Goal: Check status: Check status

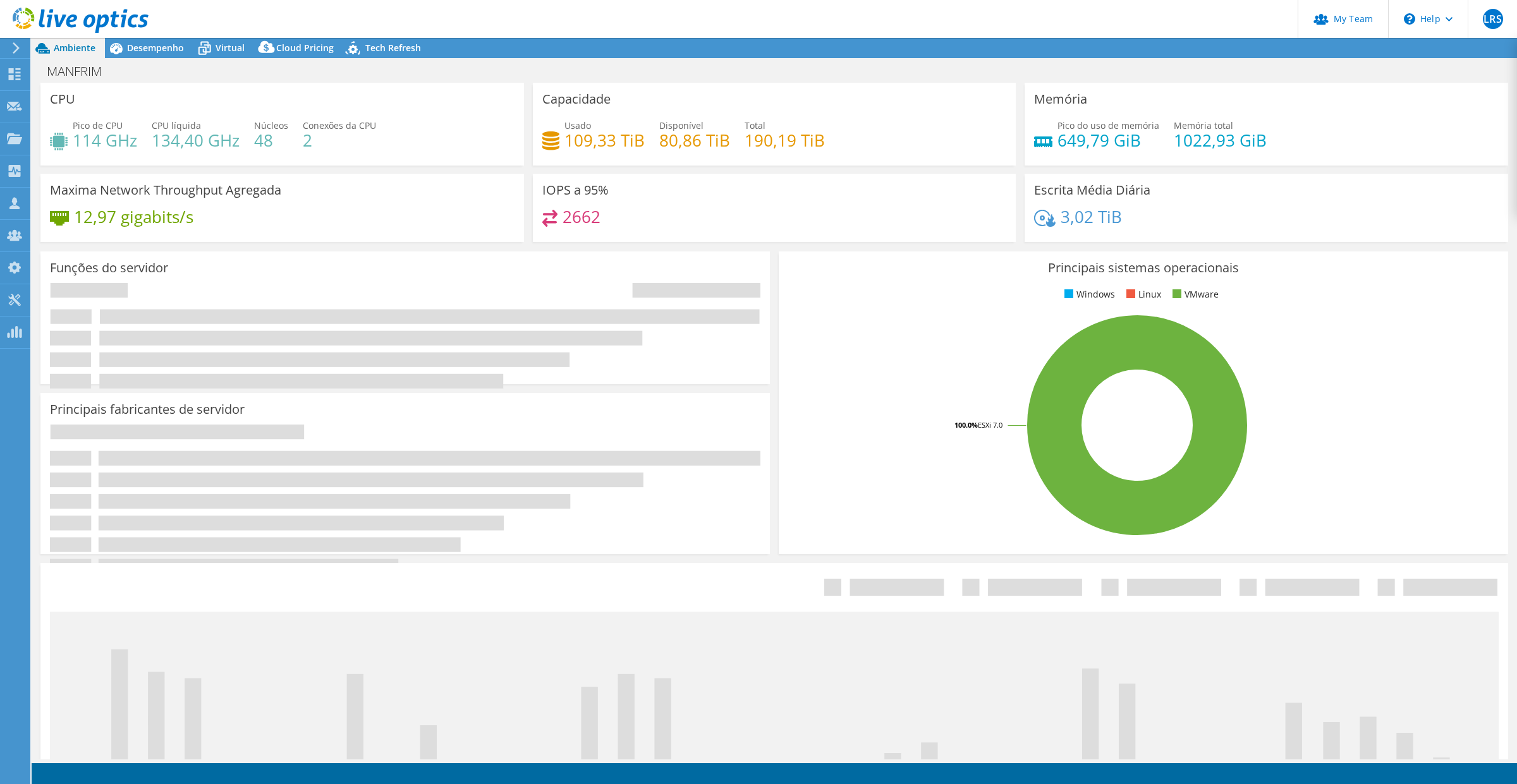
select select "SouthAmerica"
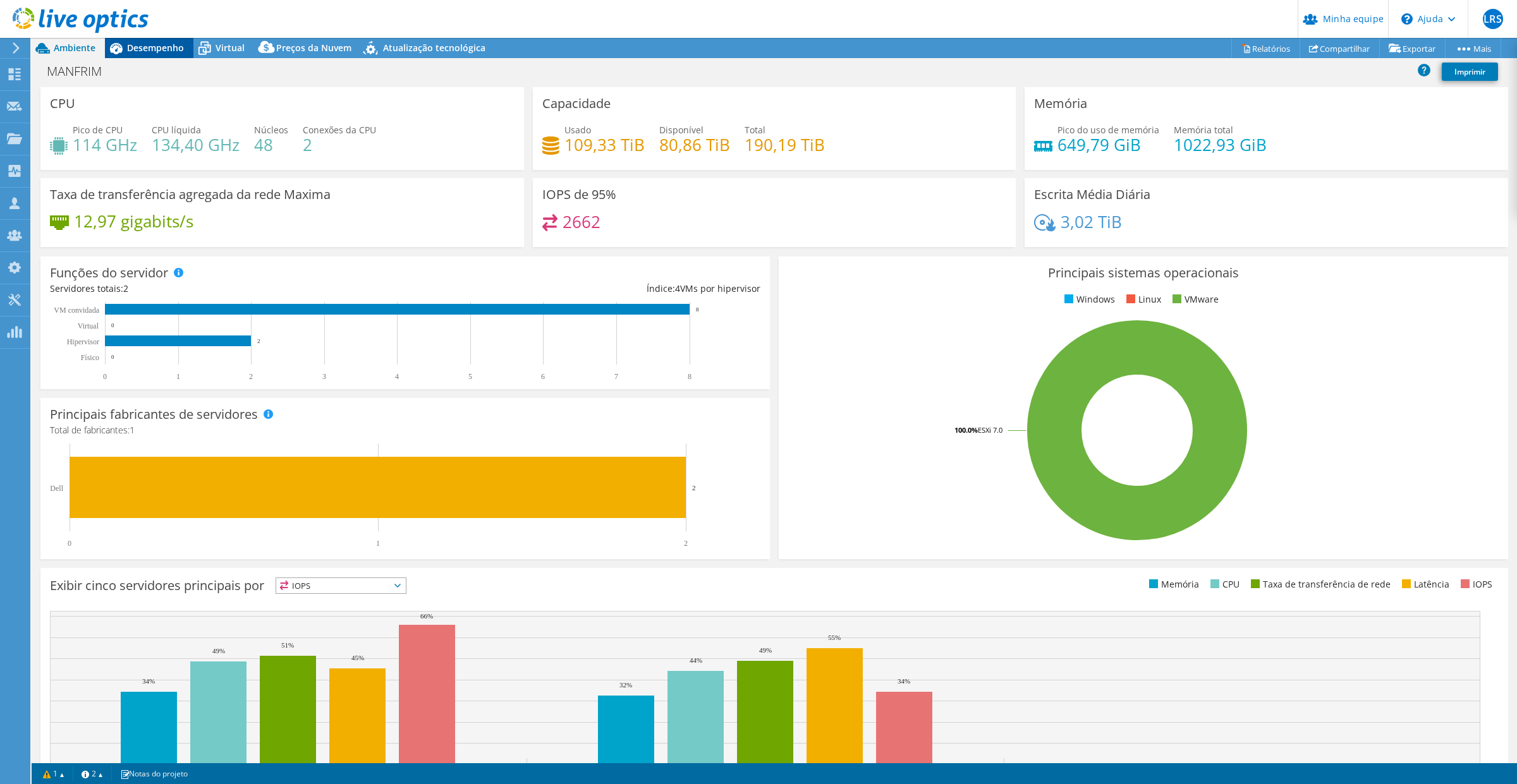
click at [163, 45] on font "Desempenho" at bounding box center [156, 47] width 57 height 12
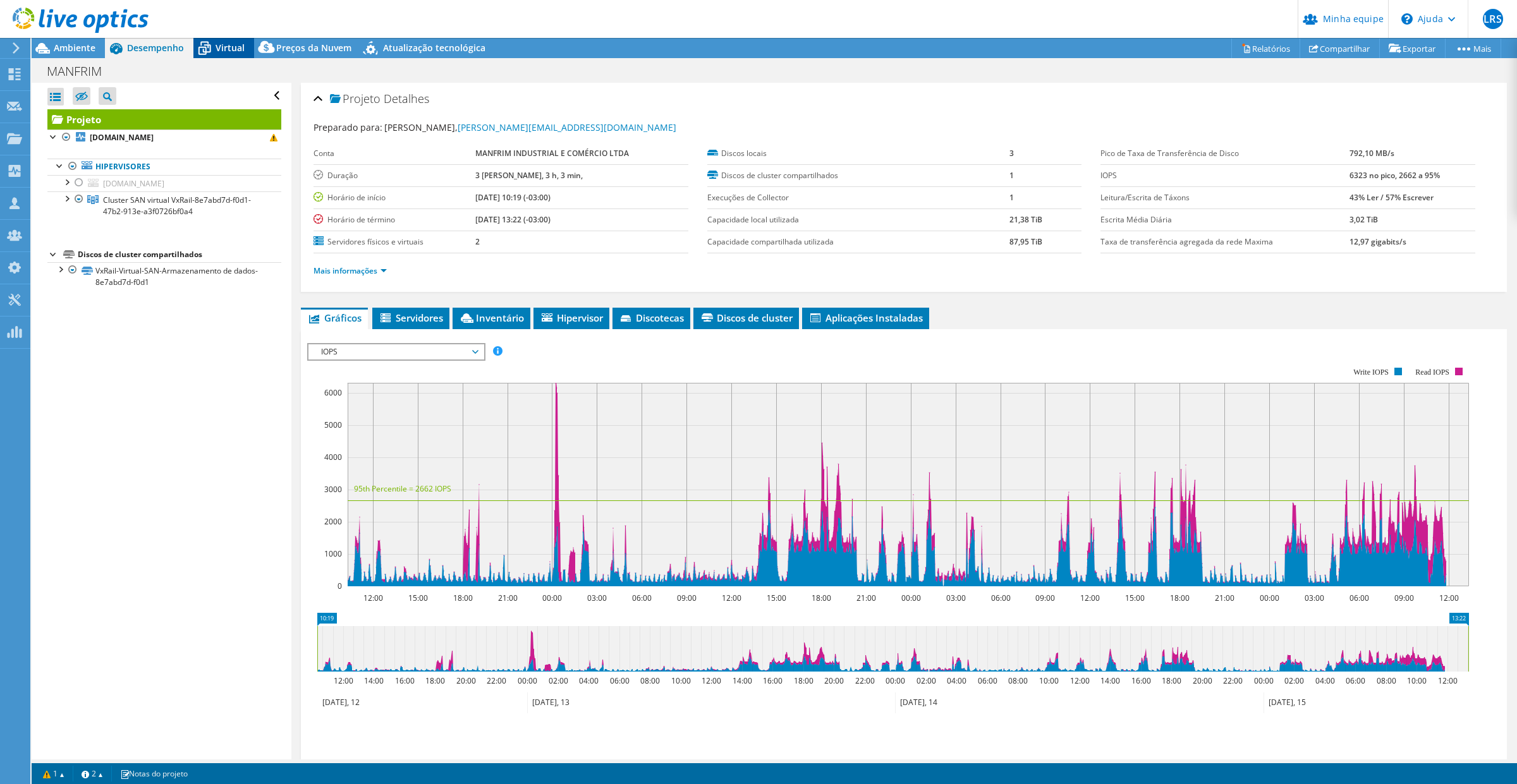
click at [232, 49] on font "Virtual" at bounding box center [230, 47] width 29 height 12
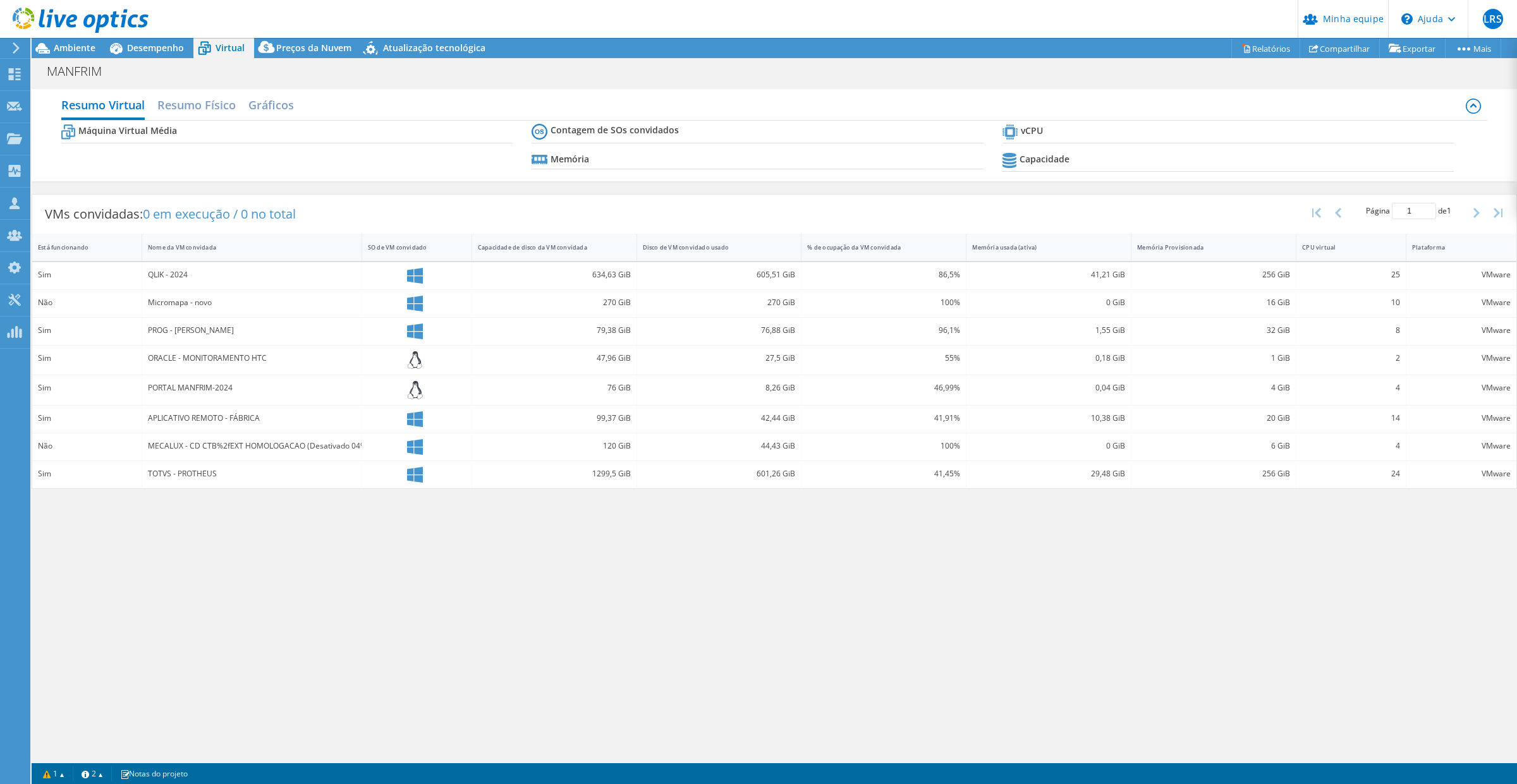
click at [150, 60] on div "MANFRIM Imprimir" at bounding box center [774, 71] width 1486 height 24
click at [149, 49] on font "Desempenho" at bounding box center [156, 47] width 57 height 12
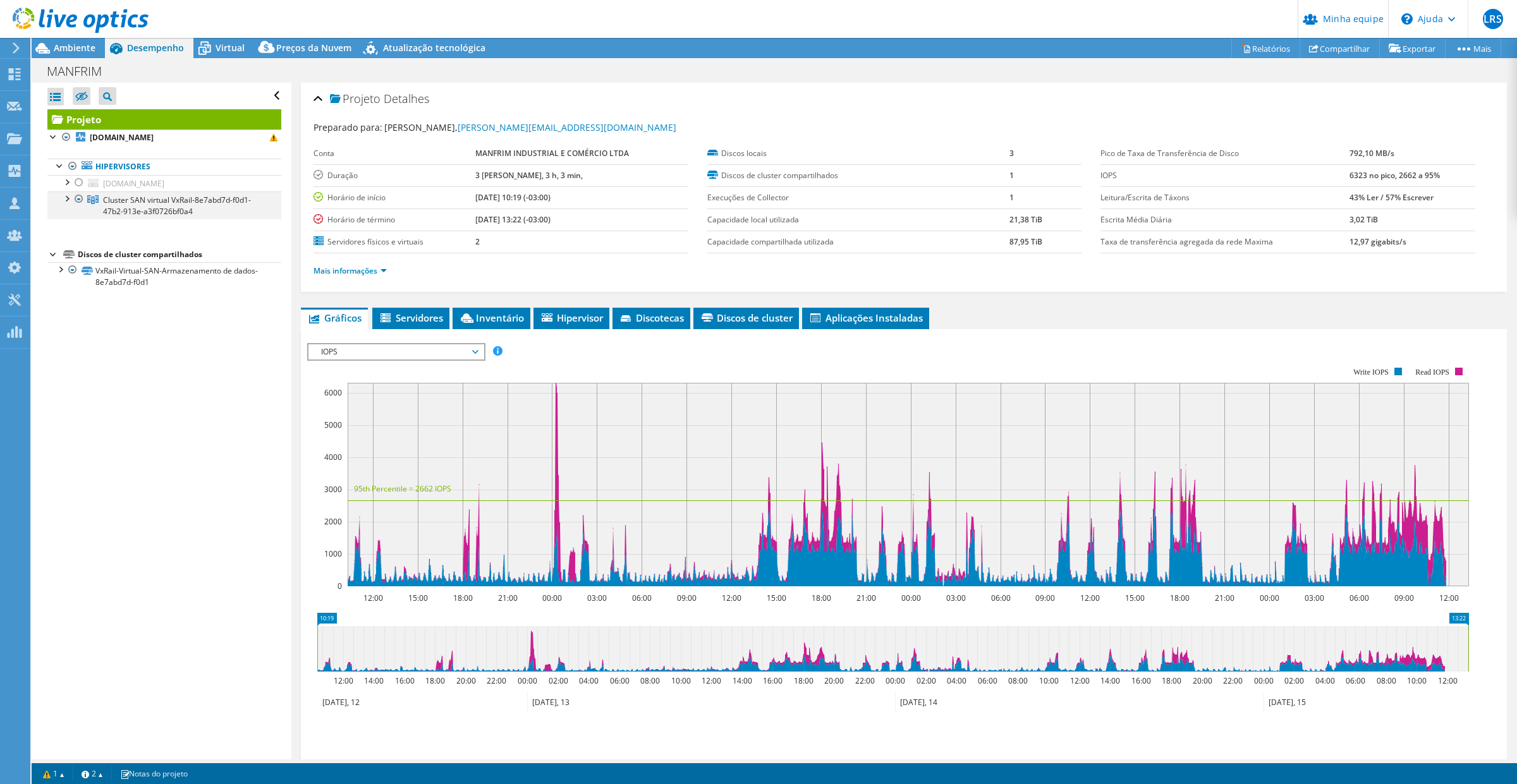
click at [68, 202] on div at bounding box center [66, 198] width 13 height 13
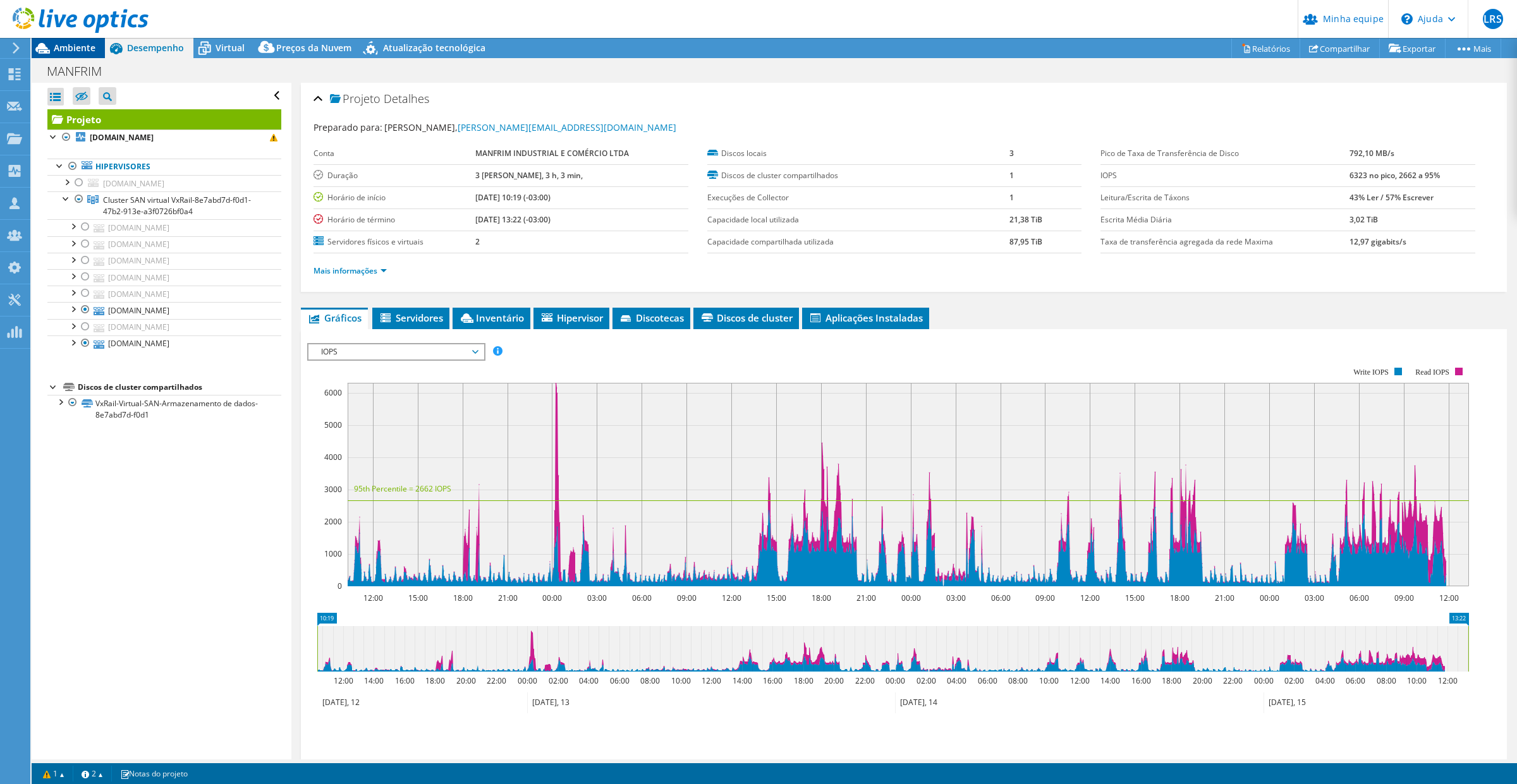
click at [73, 47] on font "Ambiente" at bounding box center [74, 47] width 42 height 12
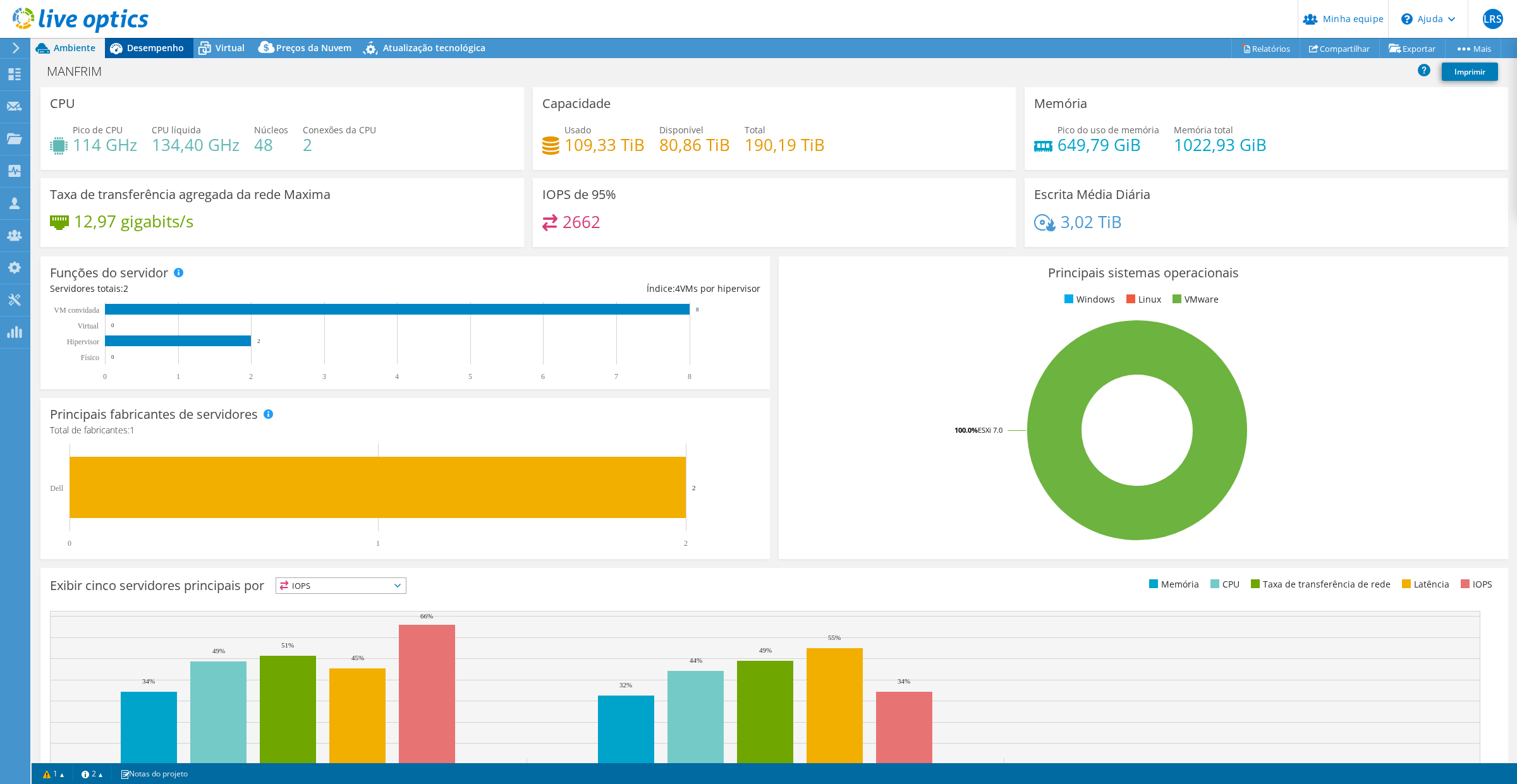
click at [140, 44] on font "Desempenho" at bounding box center [156, 47] width 57 height 12
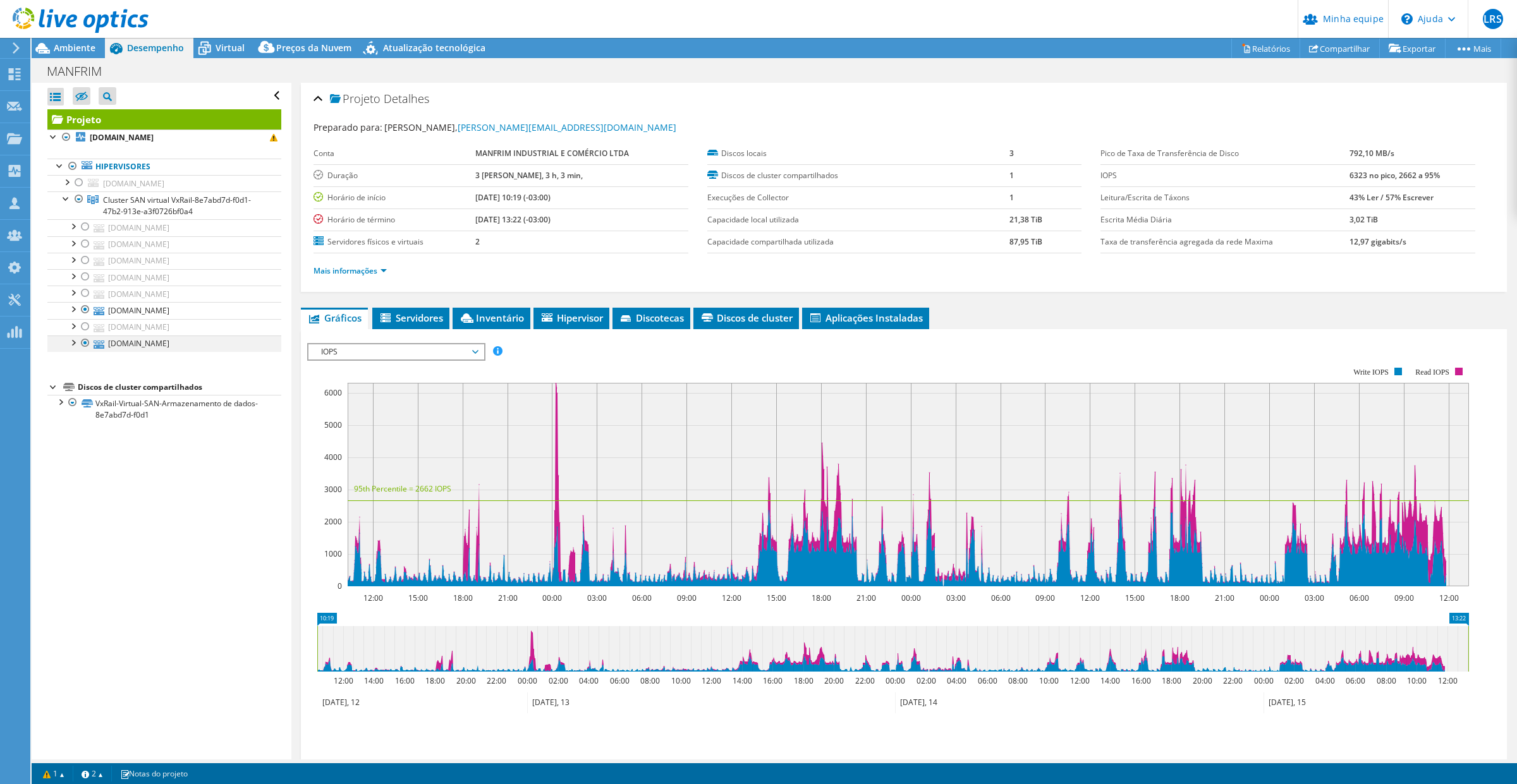
click at [72, 345] on div at bounding box center [72, 342] width 13 height 13
click at [60, 474] on div at bounding box center [60, 474] width 13 height 13
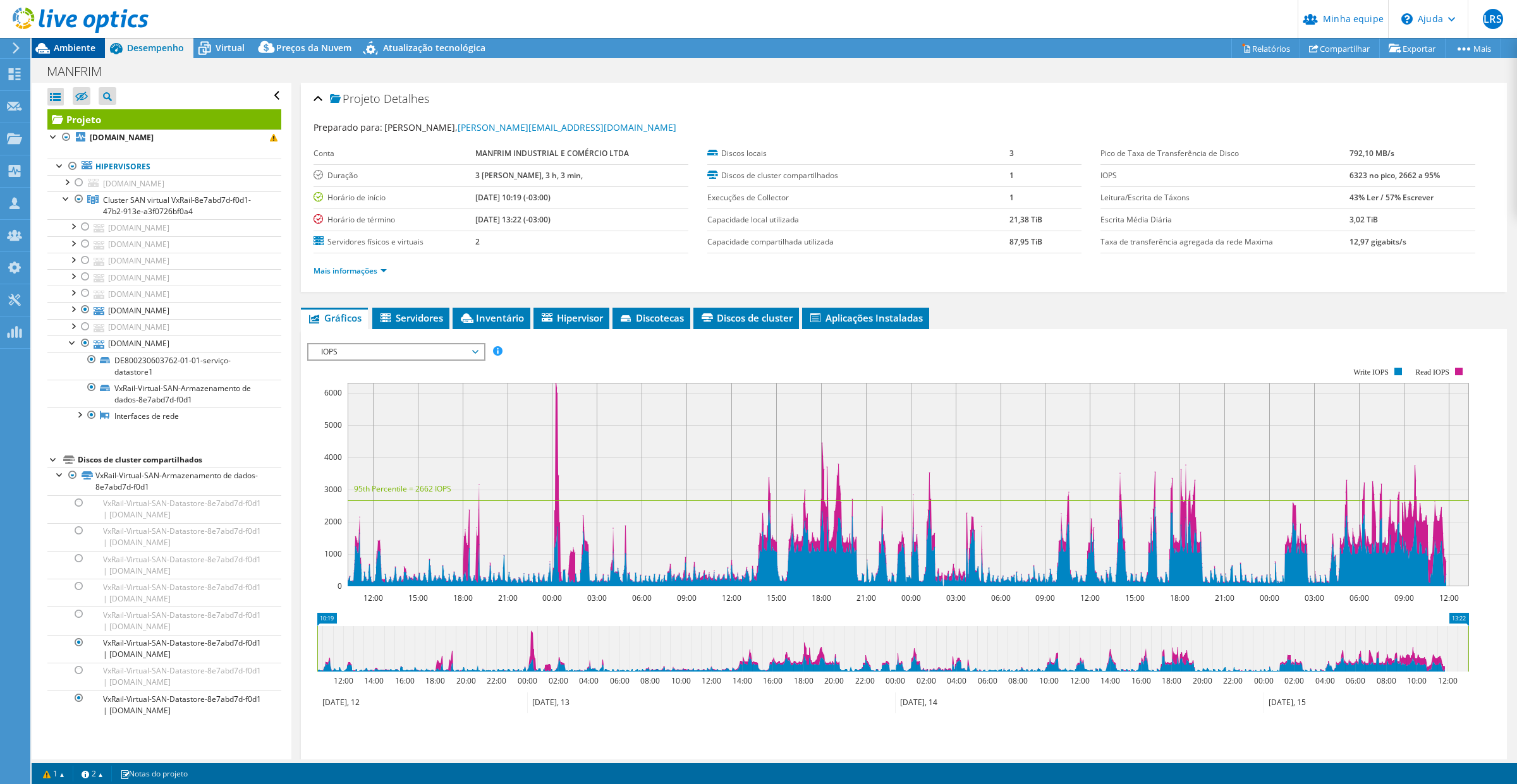
click at [70, 47] on font "Ambiente" at bounding box center [74, 47] width 42 height 12
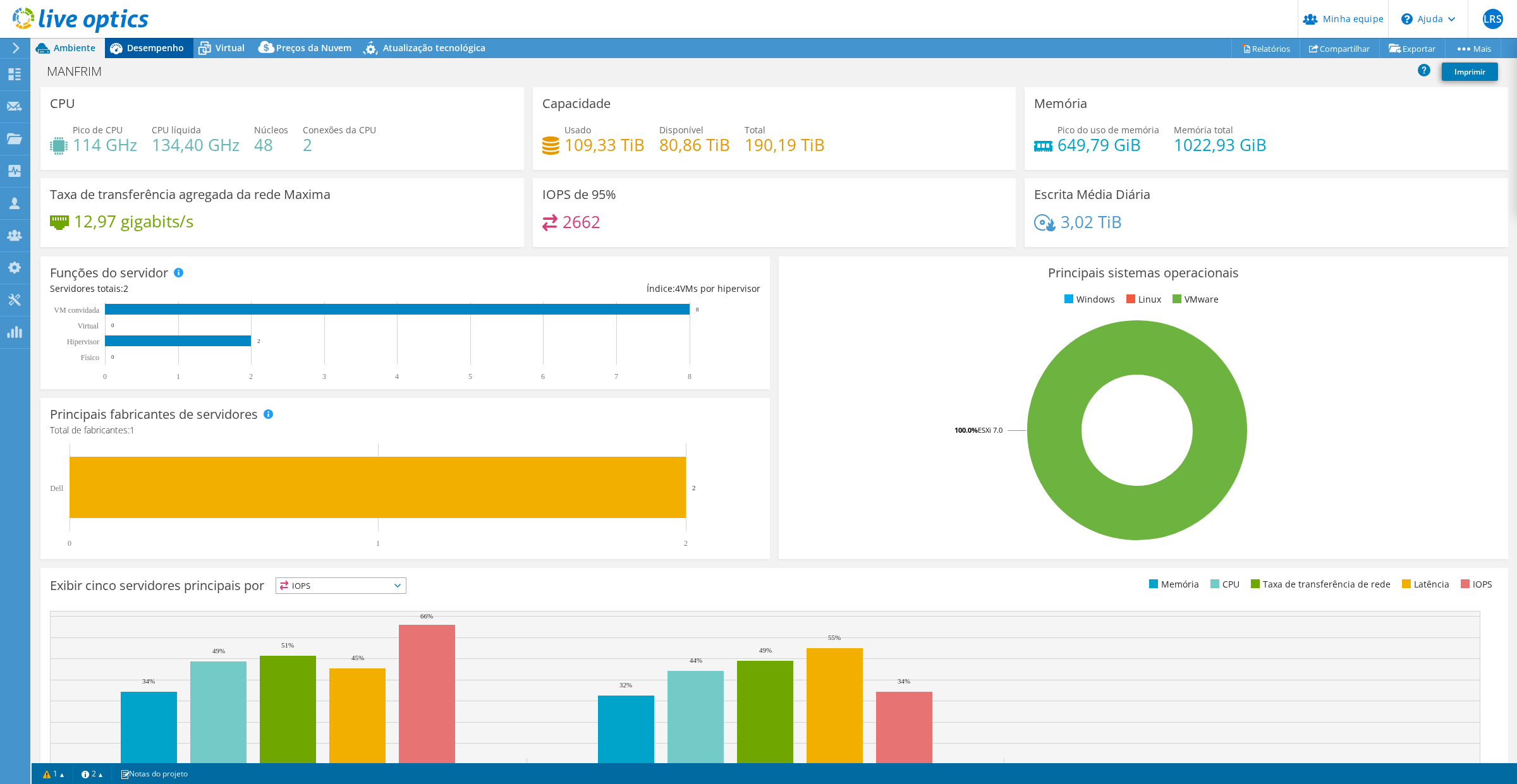
click at [150, 45] on font "Desempenho" at bounding box center [156, 47] width 57 height 12
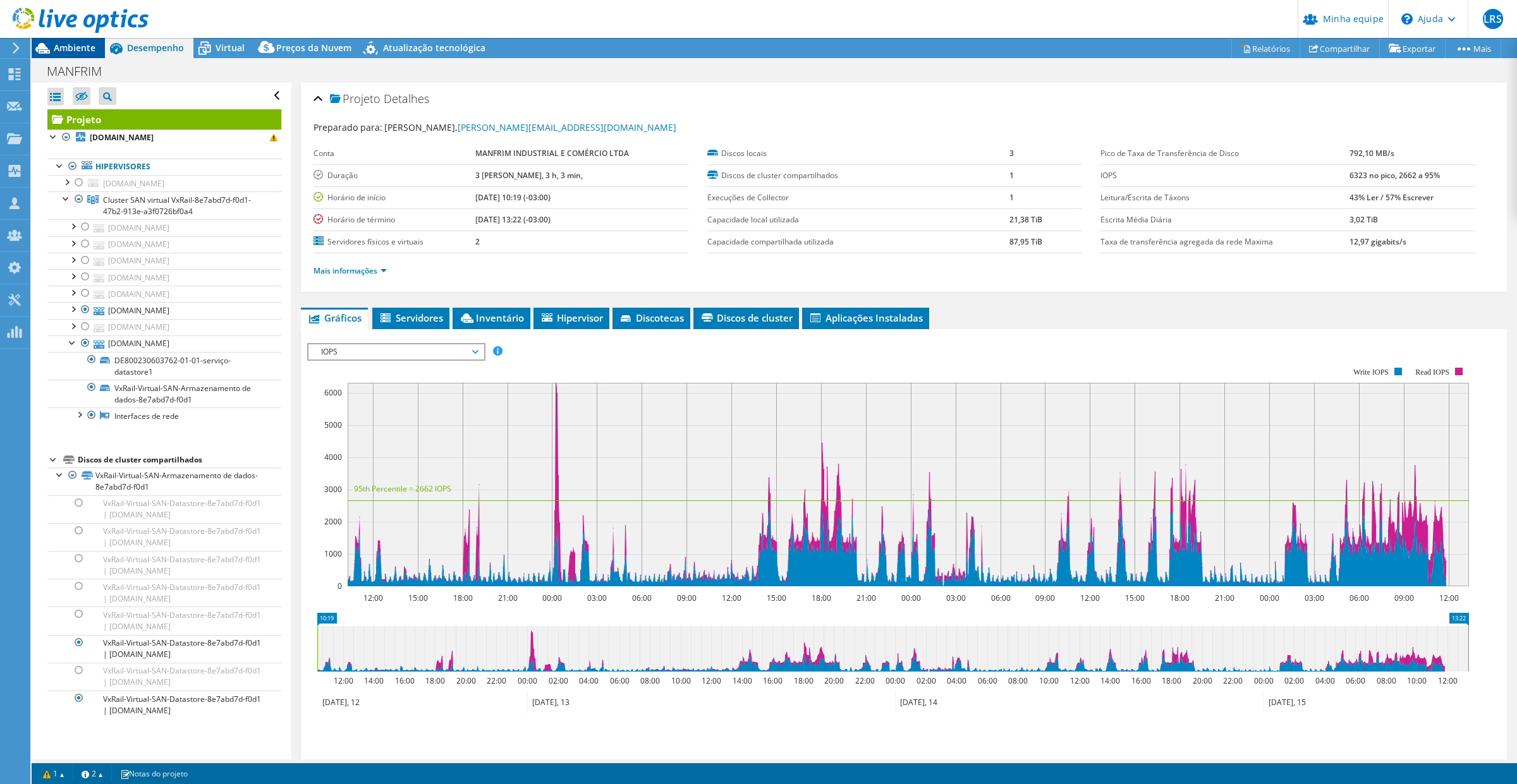
click at [47, 54] on icon at bounding box center [42, 49] width 22 height 22
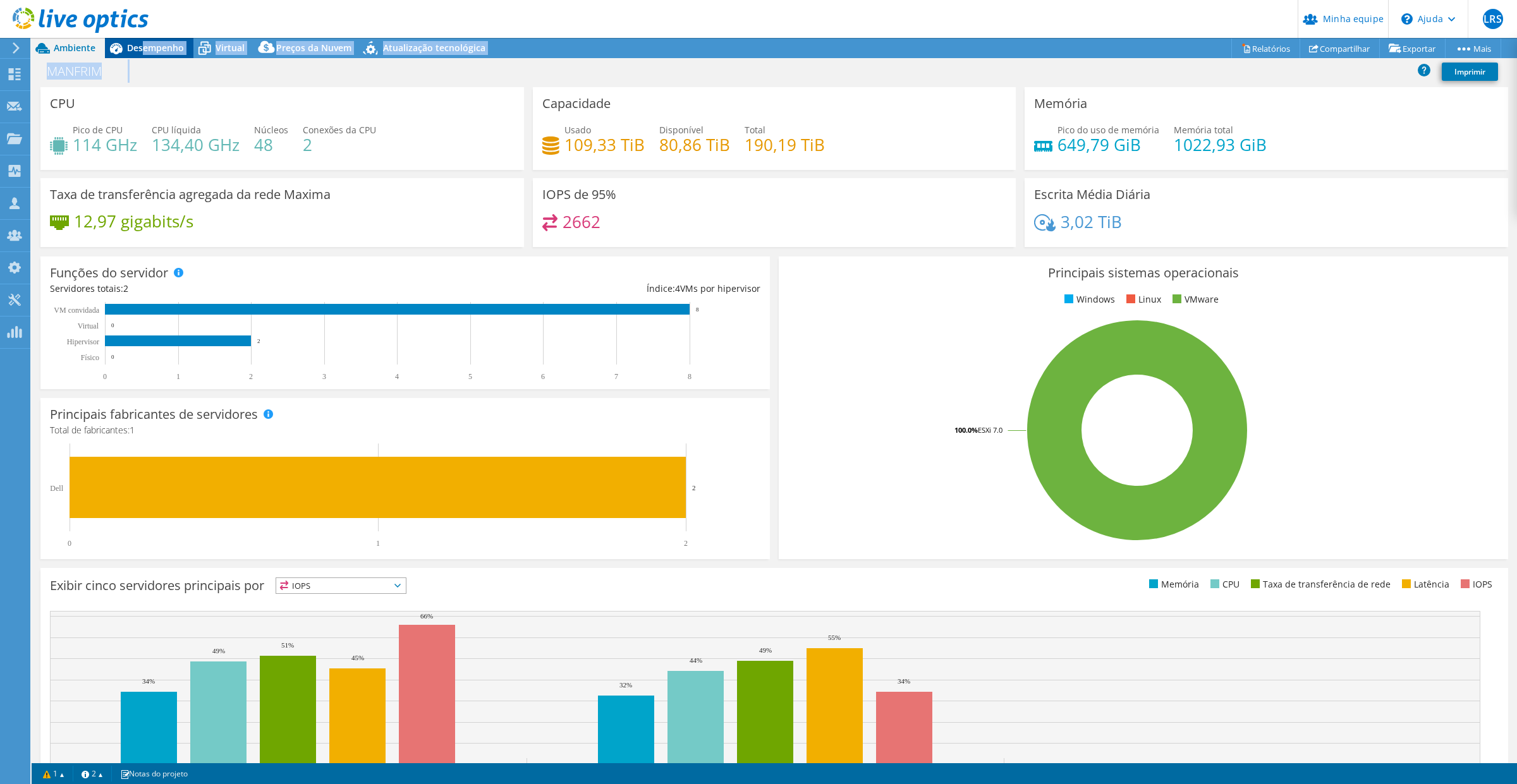
drag, startPoint x: 143, startPoint y: 57, endPoint x: 149, endPoint y: 52, distance: 7.8
click at [143, 57] on div "Ações de projeto Ações de projeto Relatórios Compartilhar Exportar Dimensionado…" at bounding box center [774, 411] width 1486 height 746
click at [154, 48] on font "Desempenho" at bounding box center [156, 47] width 57 height 12
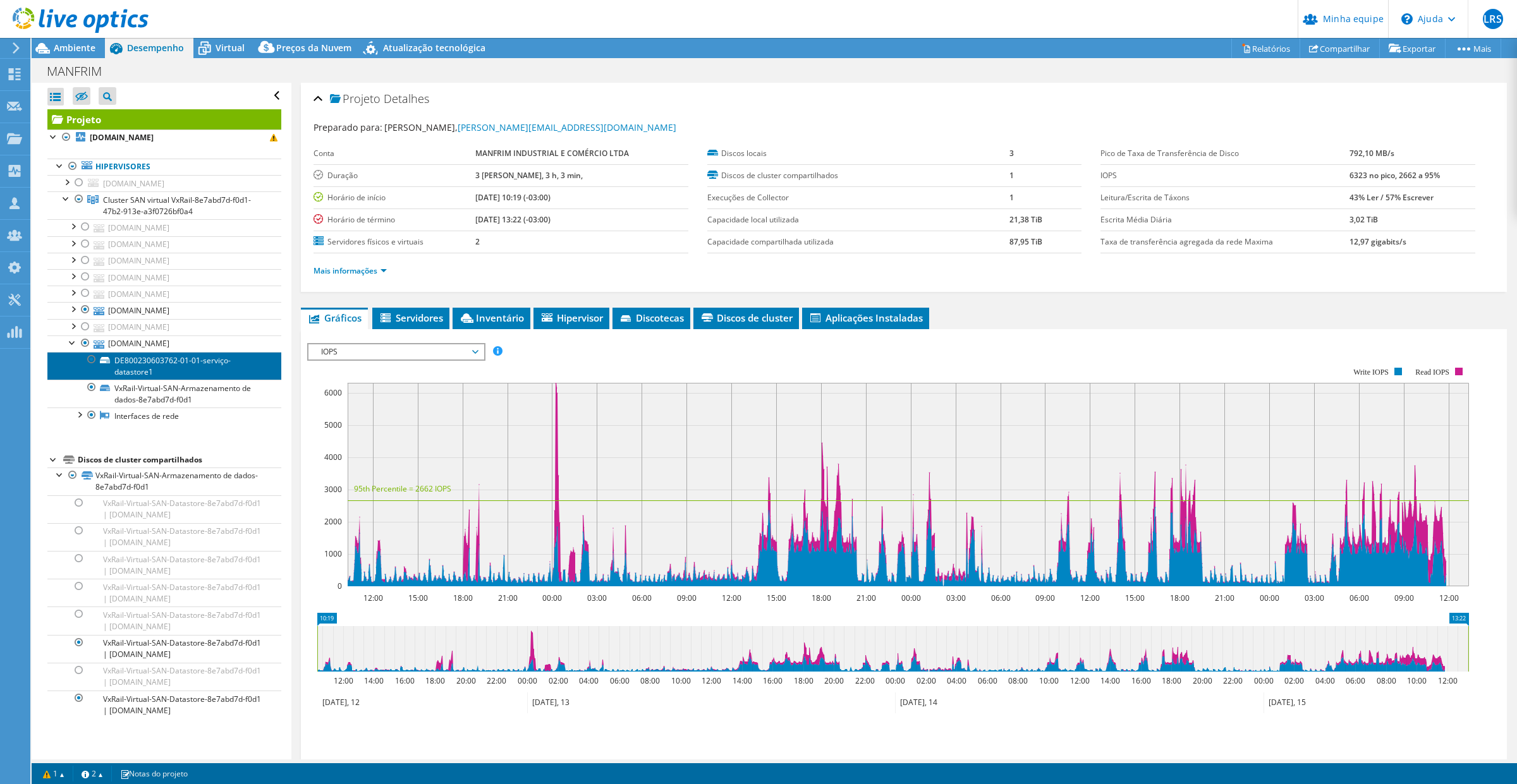
click at [160, 368] on link "DE800230603762-01-01-serviço-datastore1" at bounding box center [164, 366] width 234 height 28
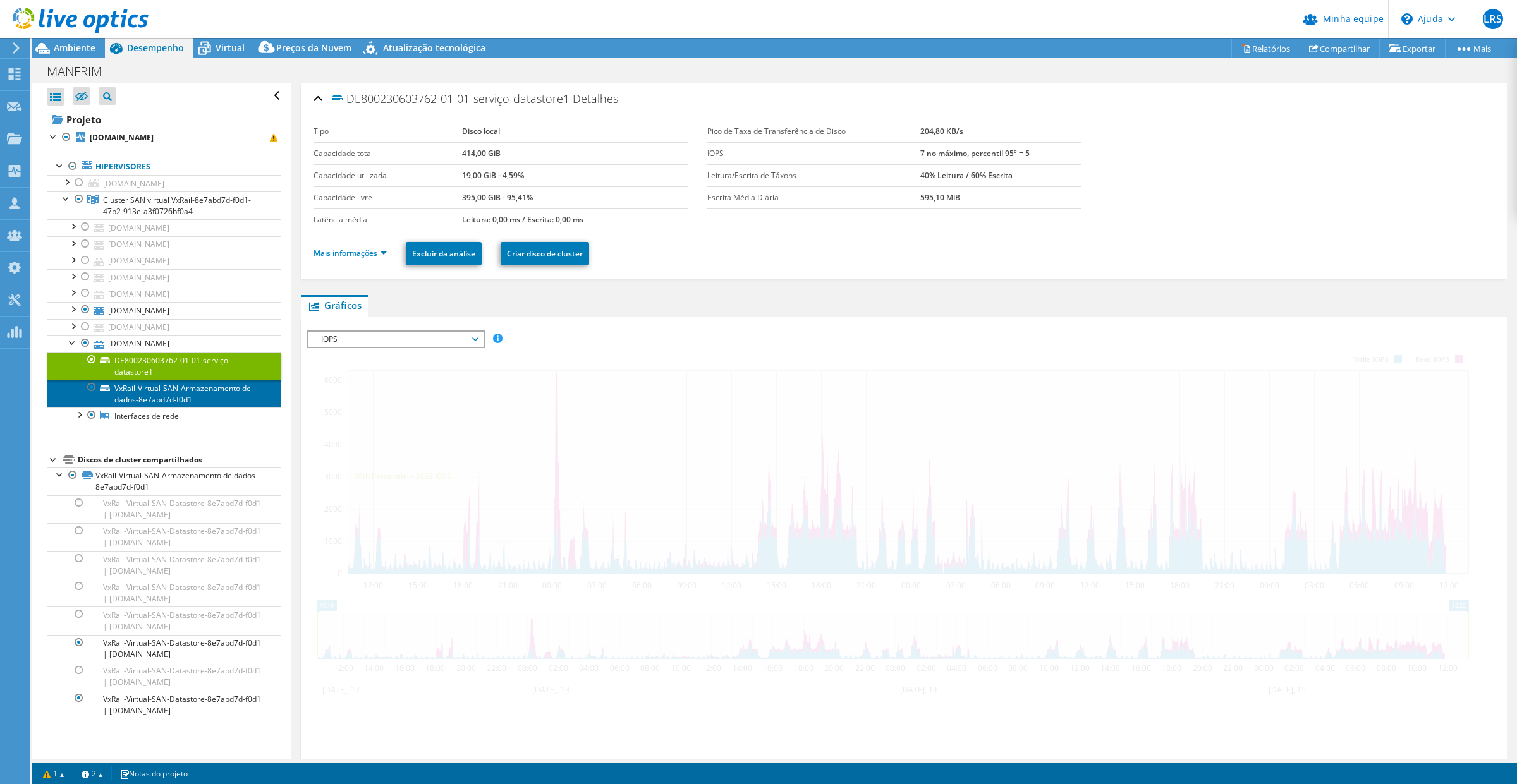
click at [150, 393] on font "VxRail-Virtual-SAN-Armazenamento de dados-8e7abd7d-f0d1" at bounding box center [183, 394] width 136 height 22
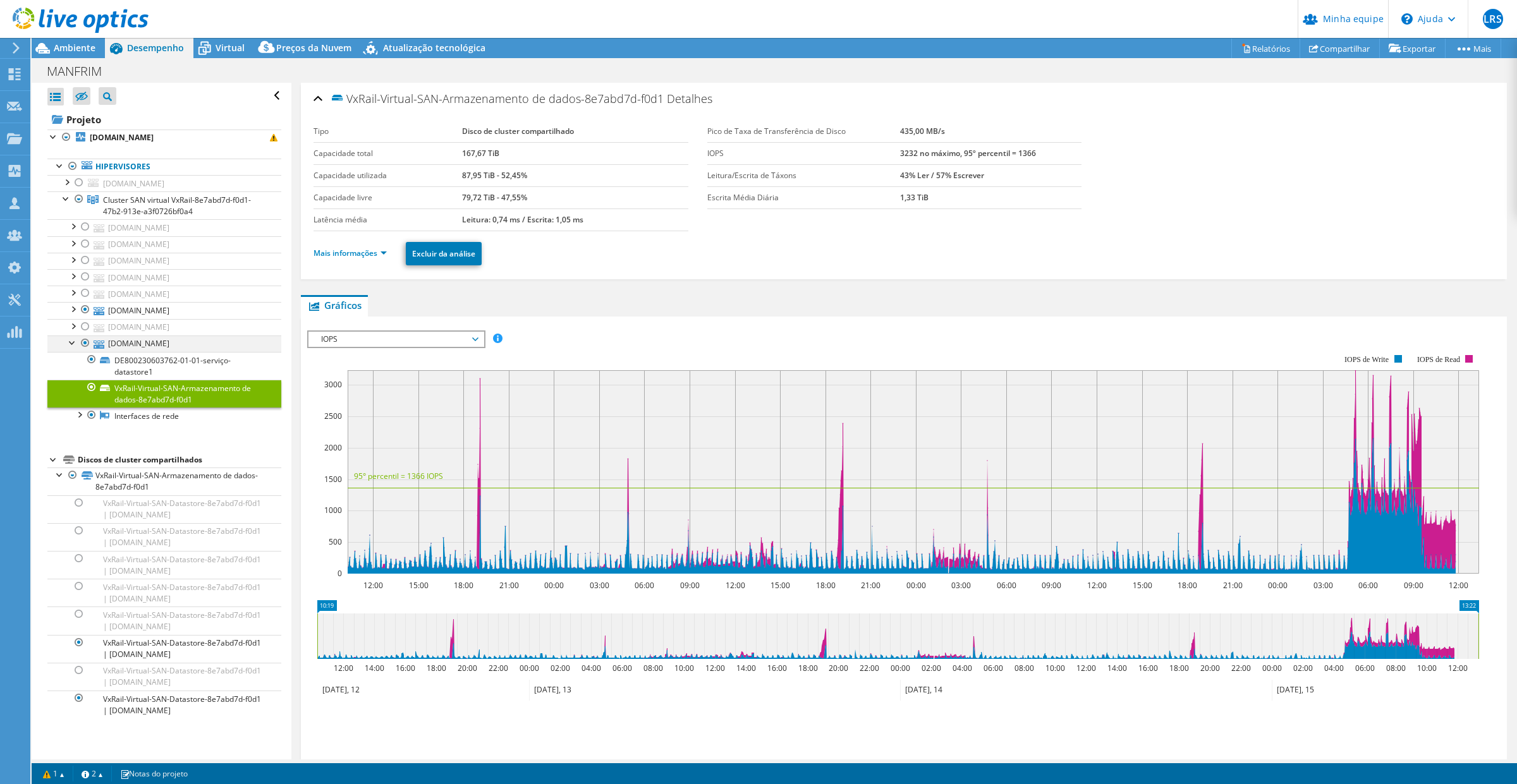
click at [81, 345] on div at bounding box center [86, 343] width 13 height 15
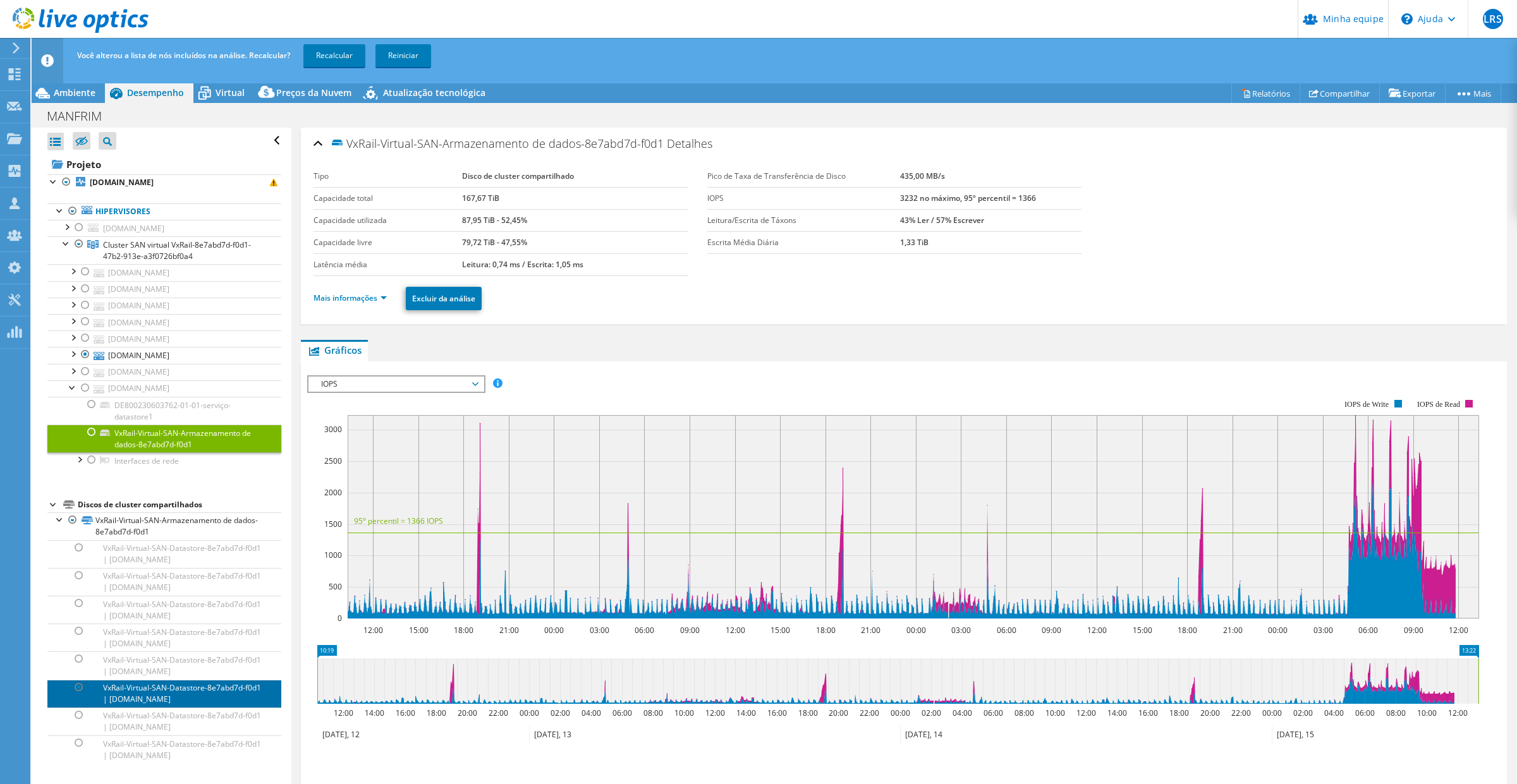
click at [181, 694] on font "VxRail-Virtual-SAN-Datastore-8e7abd7d-f0d1 | [DOMAIN_NAME]" at bounding box center [181, 694] width 158 height 22
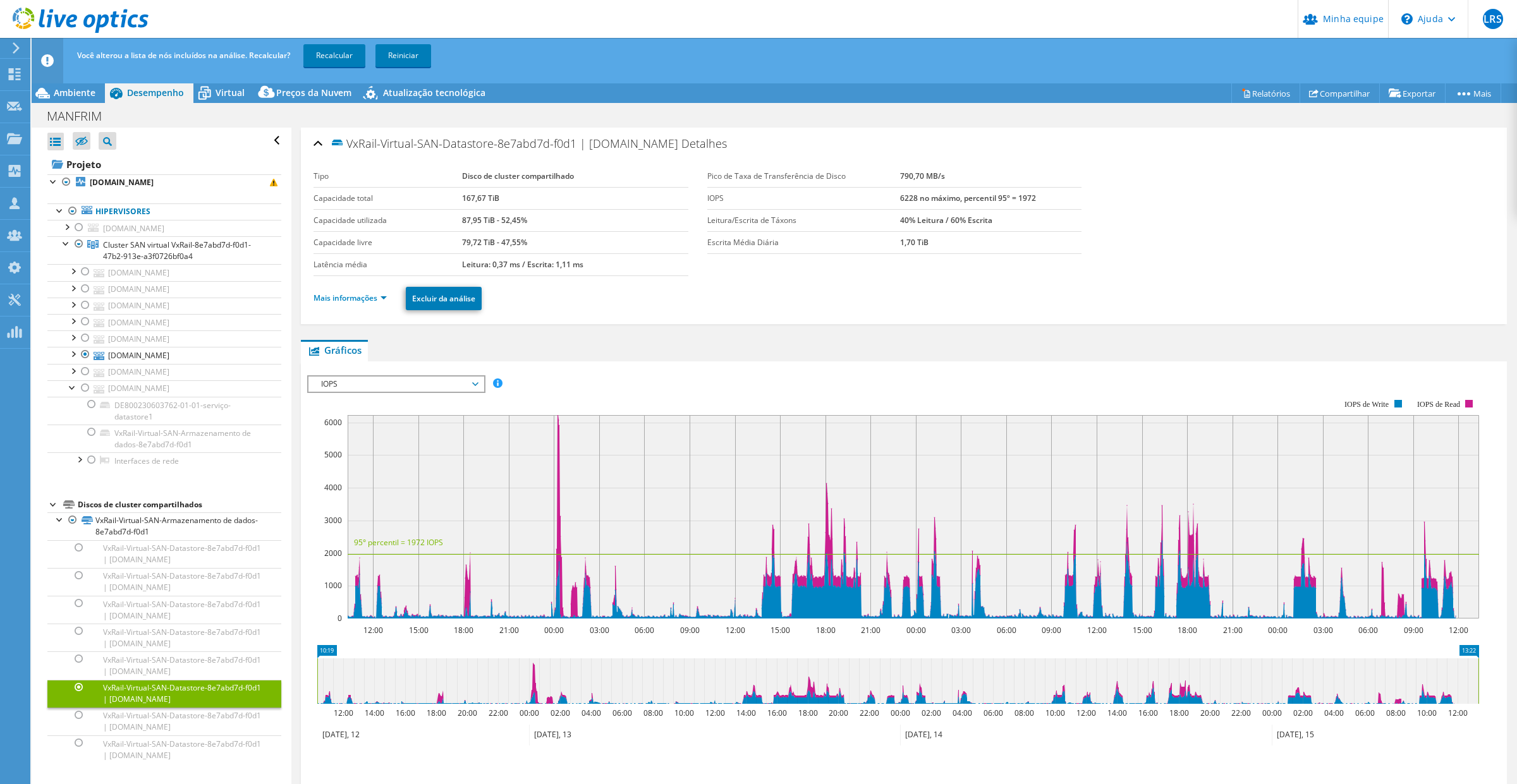
click at [81, 691] on div at bounding box center [79, 687] width 13 height 15
click at [72, 354] on div at bounding box center [72, 353] width 13 height 13
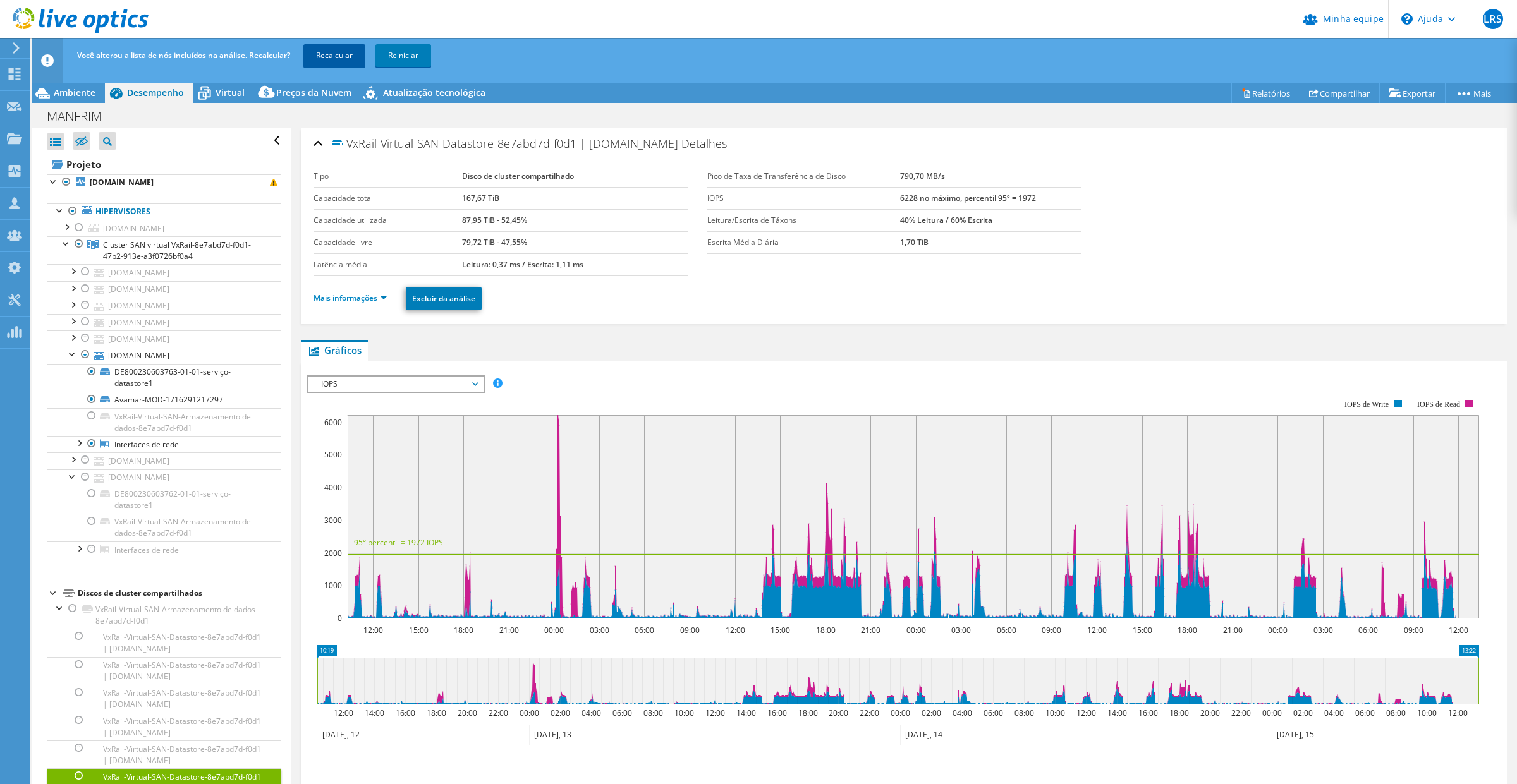
click at [324, 61] on link "Recalcular" at bounding box center [334, 56] width 62 height 23
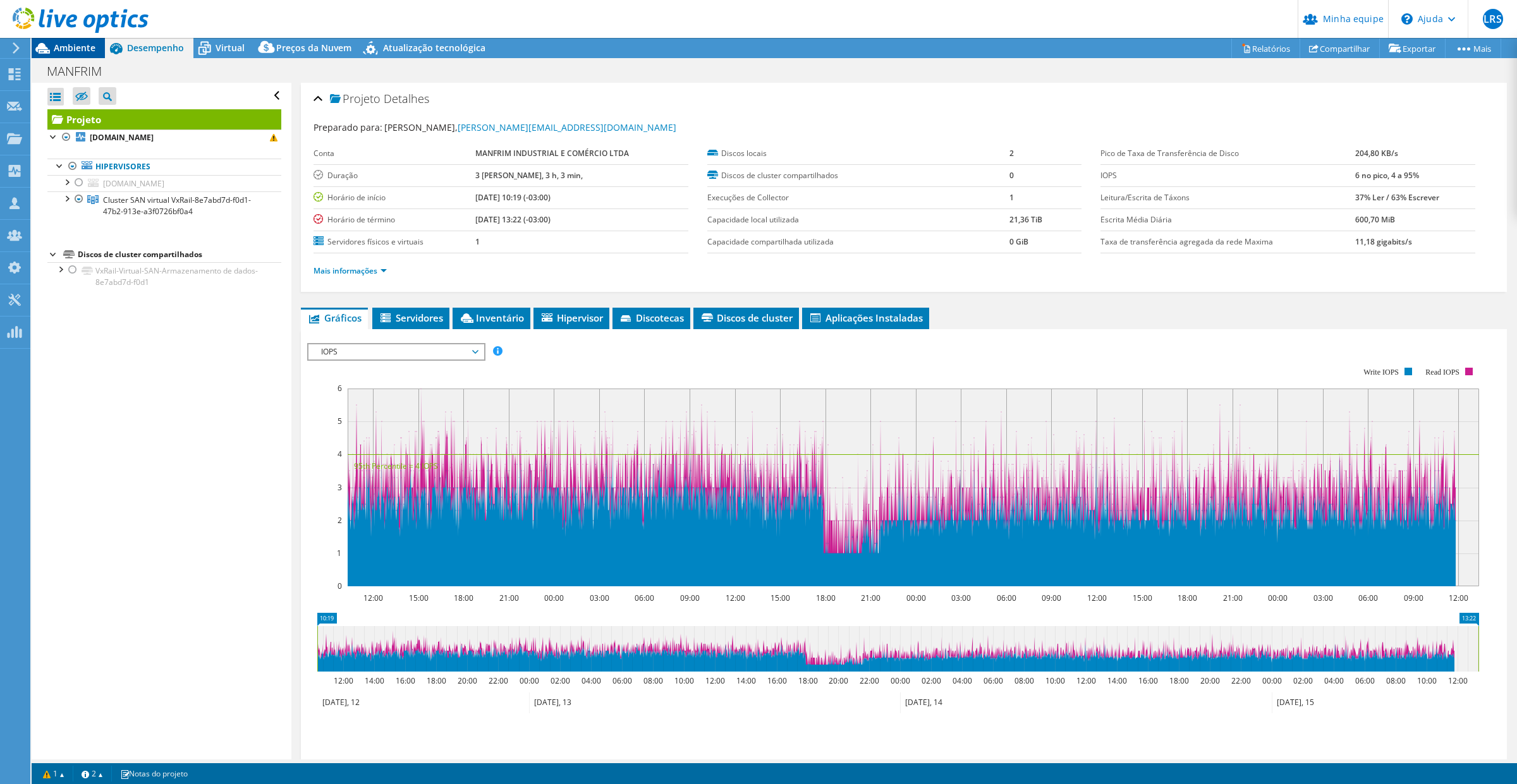
drag, startPoint x: 67, startPoint y: 42, endPoint x: 68, endPoint y: 54, distance: 12.0
click at [67, 42] on font "Ambiente" at bounding box center [74, 47] width 42 height 12
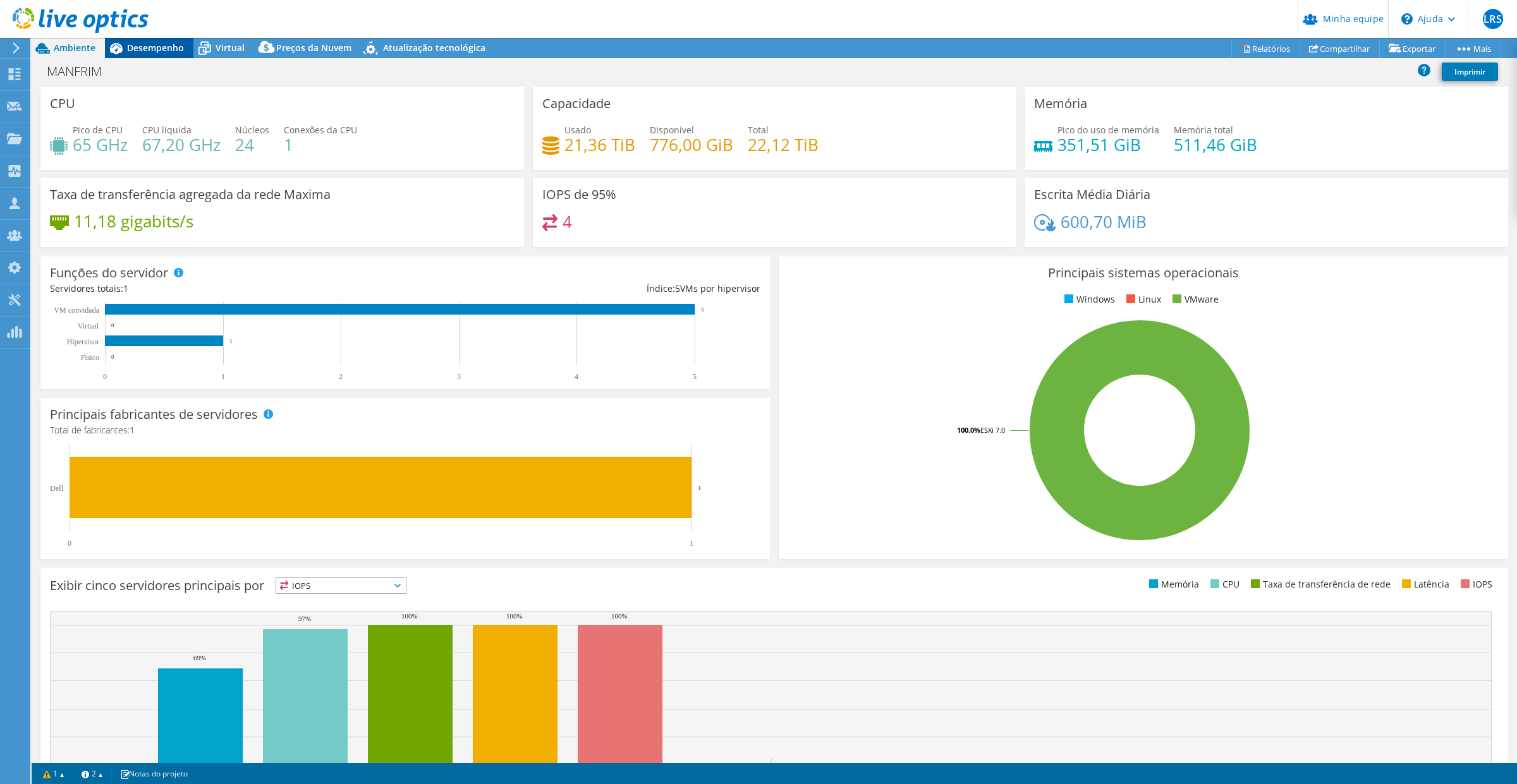
click at [150, 49] on font "Desempenho" at bounding box center [156, 47] width 57 height 12
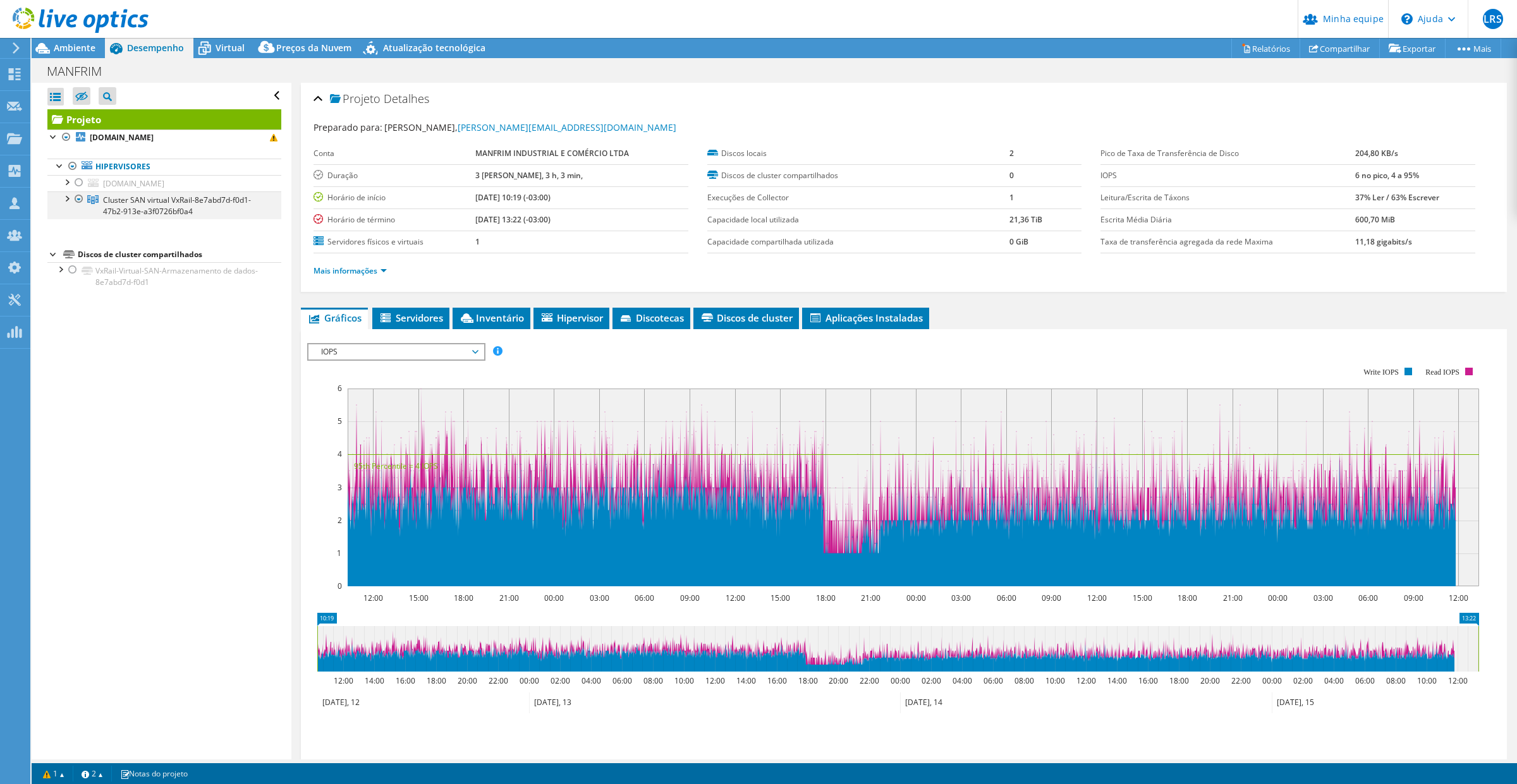
click at [70, 199] on div at bounding box center [66, 198] width 13 height 13
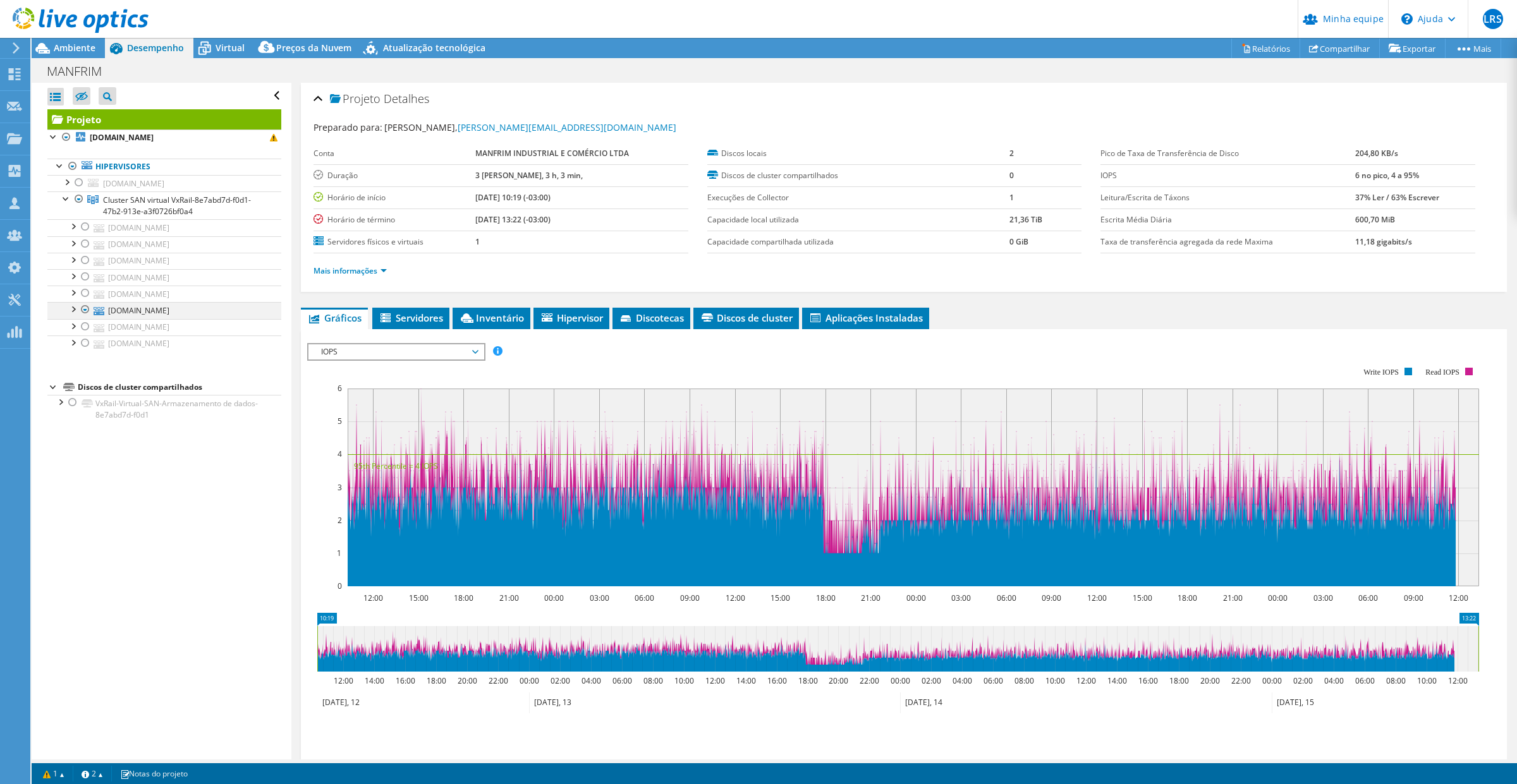
click at [73, 311] on div at bounding box center [72, 309] width 13 height 13
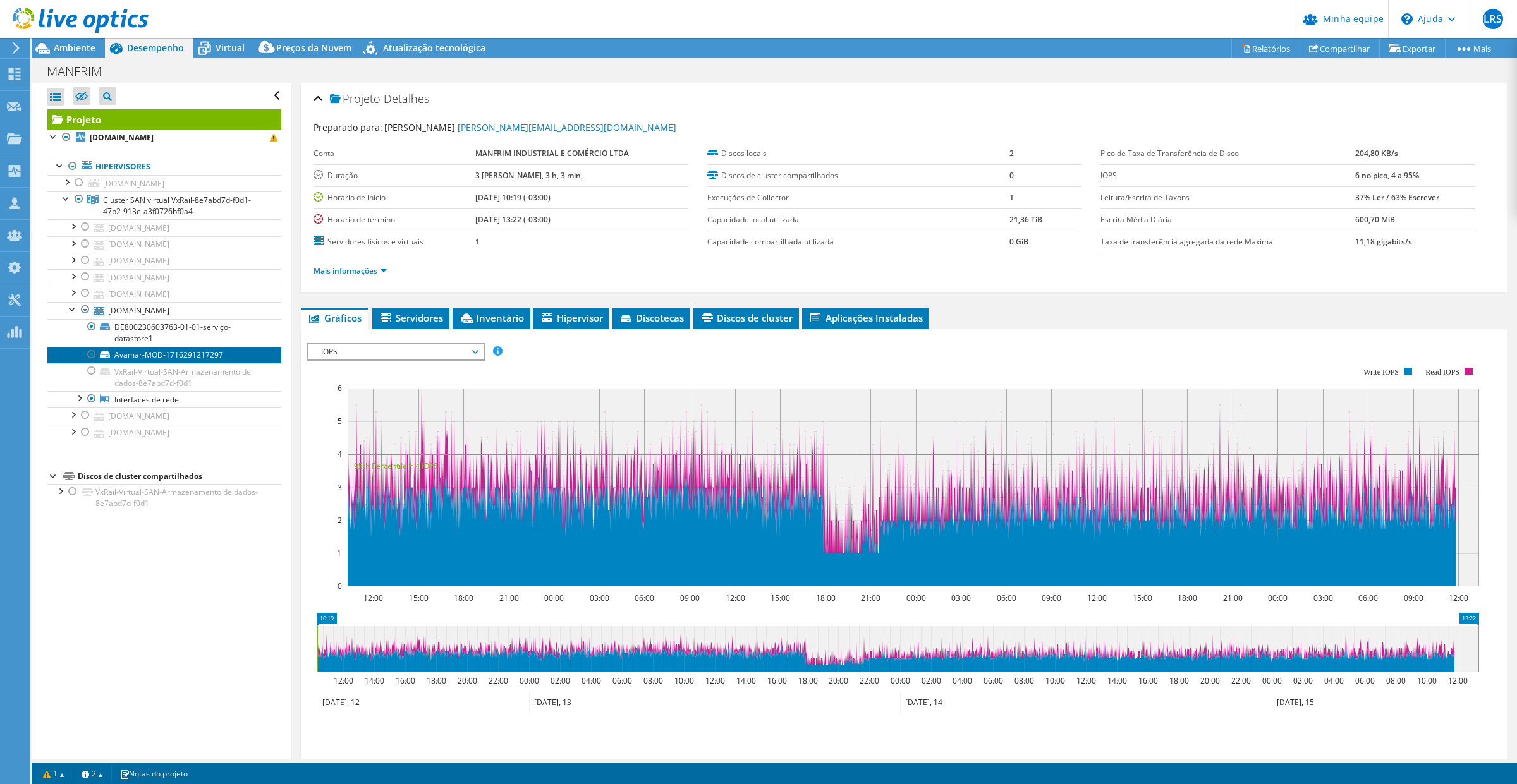
click at [185, 354] on font "Avamar-MOD-1716291217297" at bounding box center [169, 354] width 108 height 10
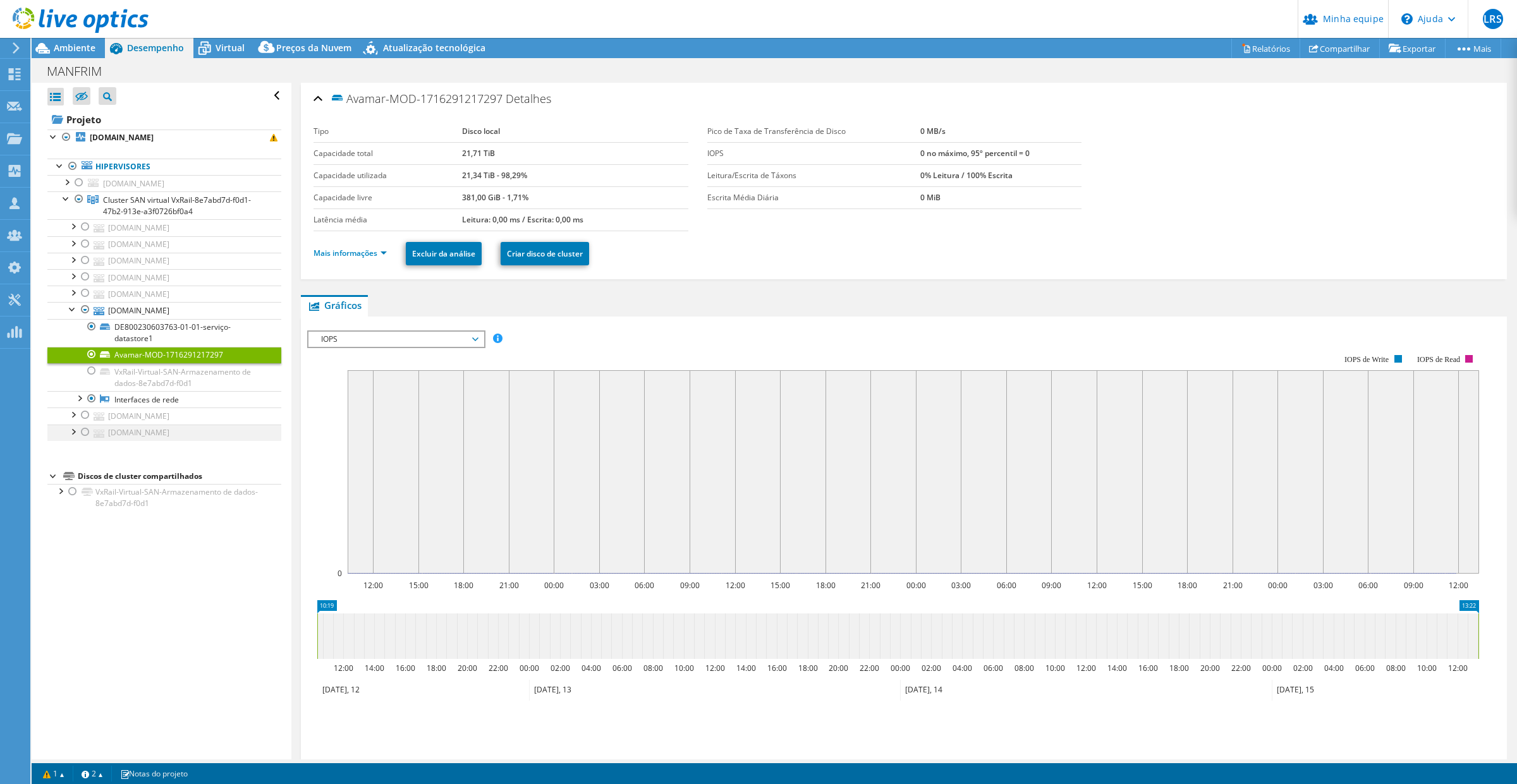
click at [67, 434] on div at bounding box center [72, 431] width 13 height 13
click at [72, 227] on div at bounding box center [72, 226] width 13 height 13
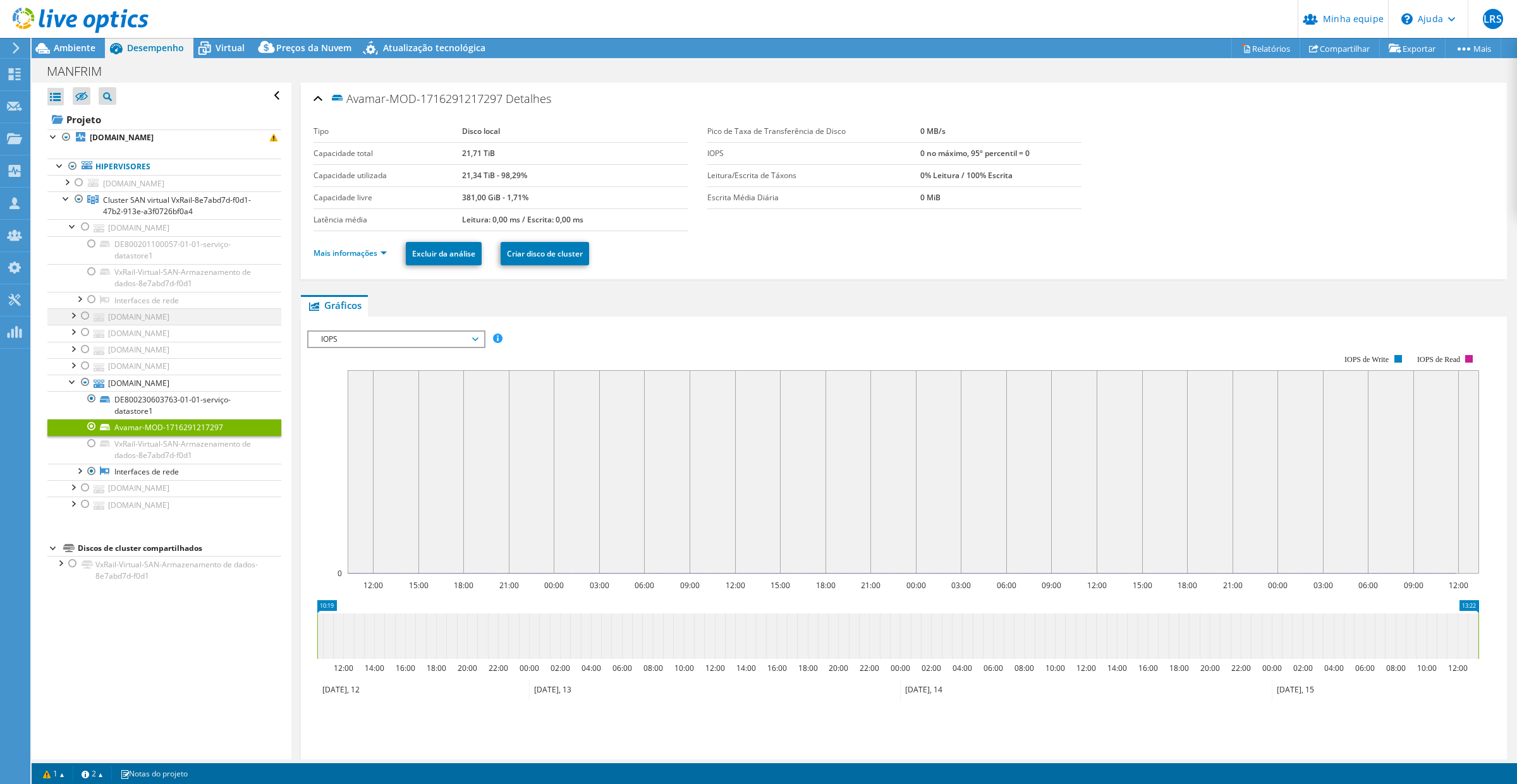
click at [70, 320] on div at bounding box center [72, 315] width 13 height 13
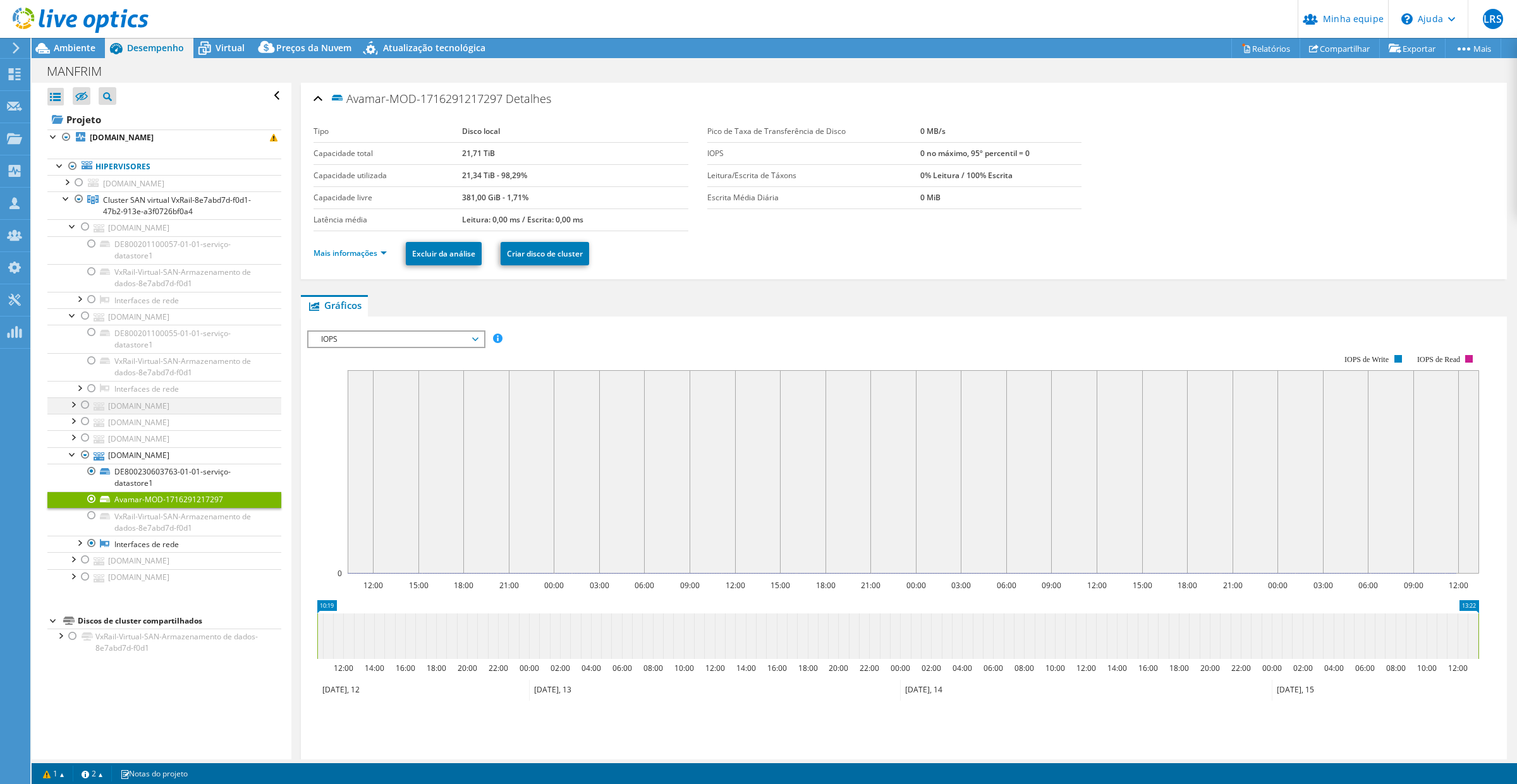
click at [73, 406] on div at bounding box center [72, 404] width 13 height 13
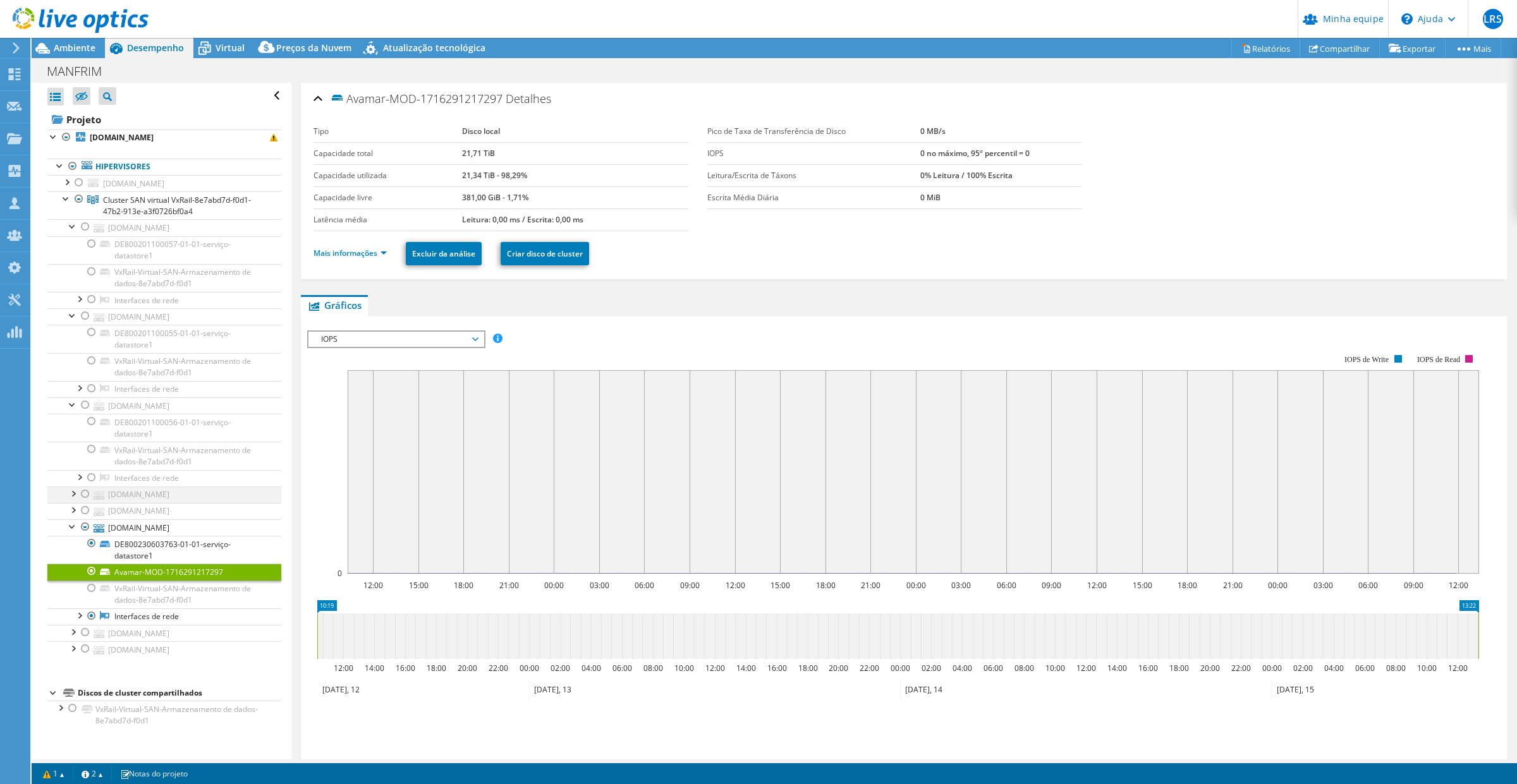
click at [73, 499] on div at bounding box center [72, 493] width 13 height 13
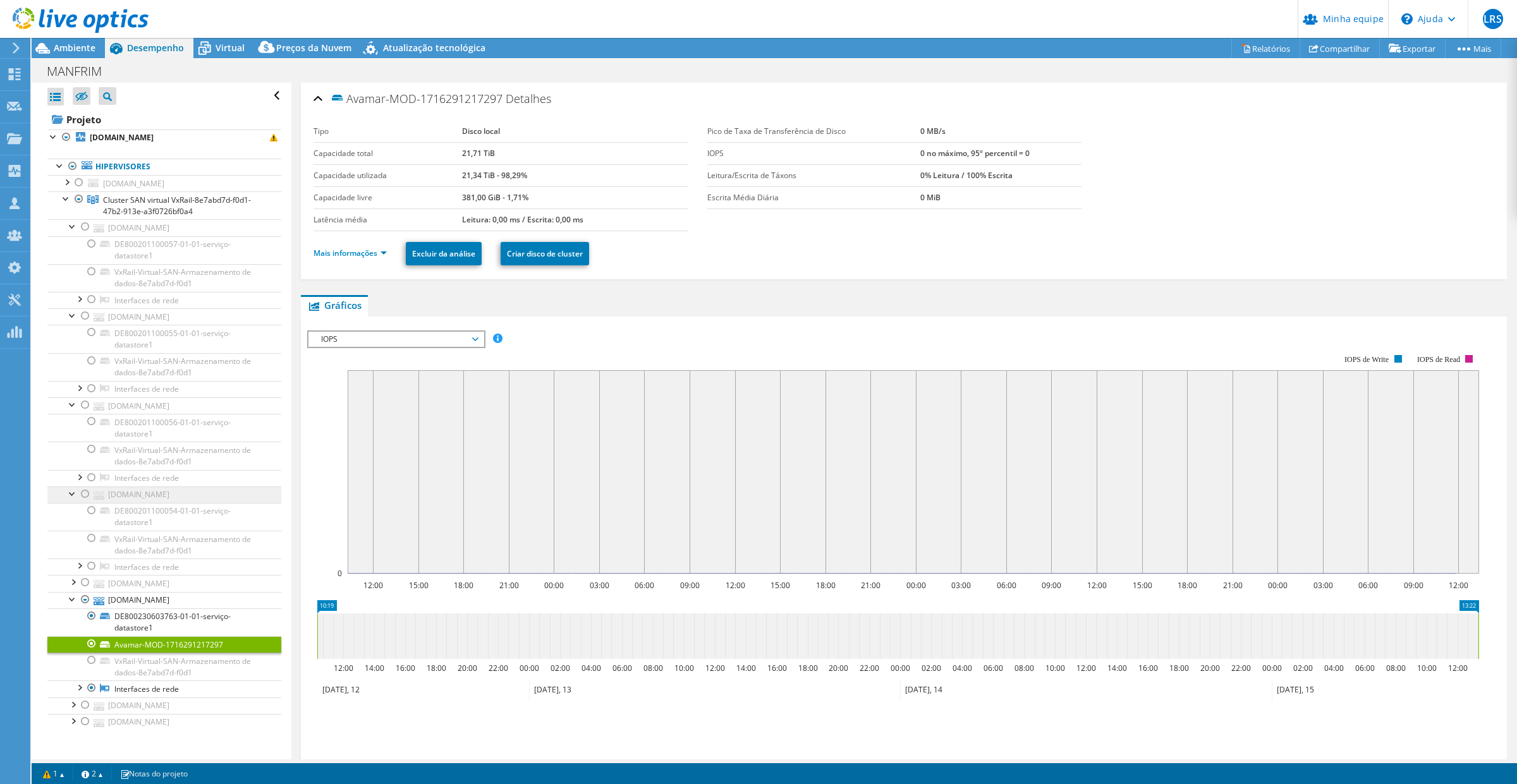
scroll to position [61, 0]
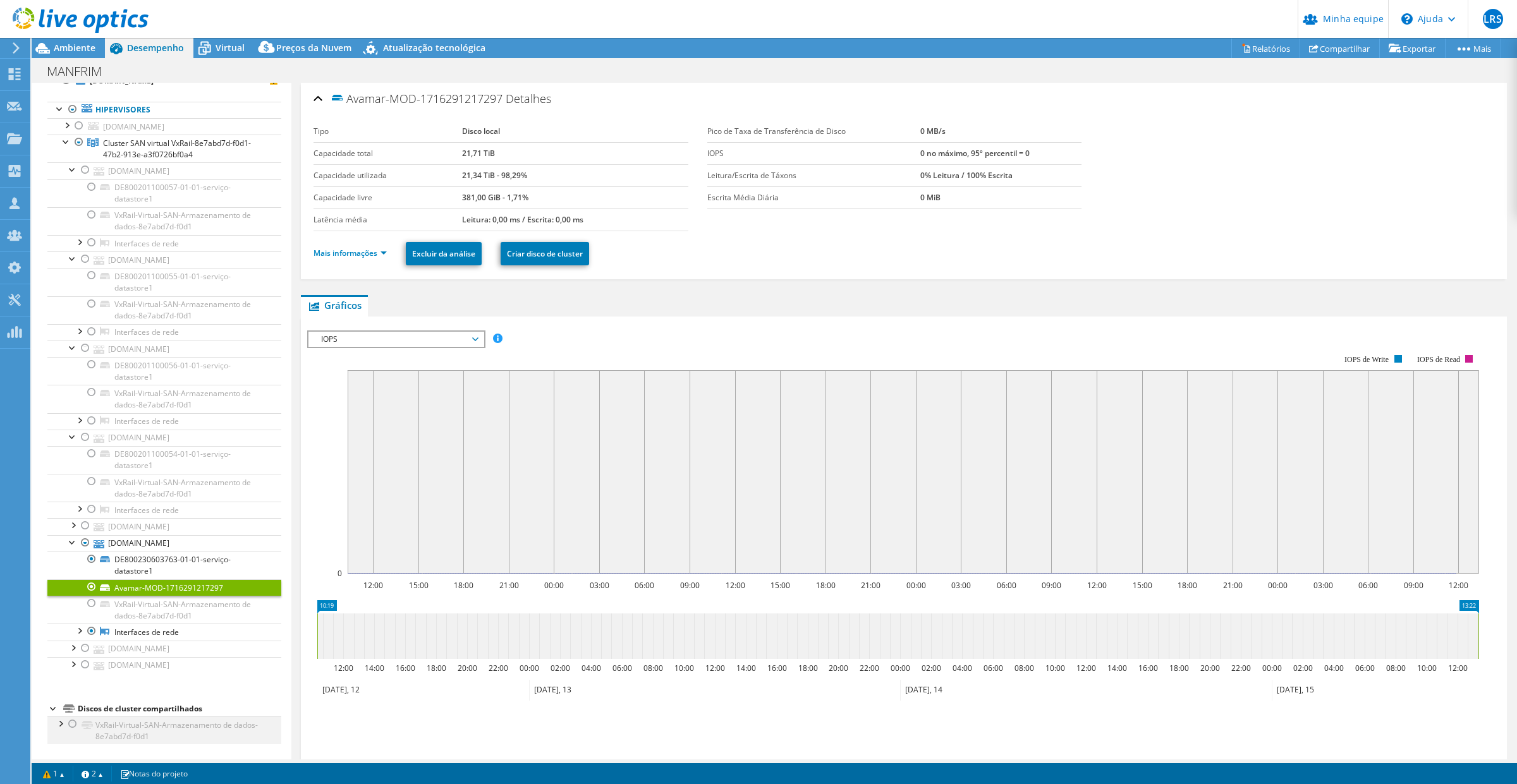
click at [62, 722] on div at bounding box center [60, 723] width 13 height 13
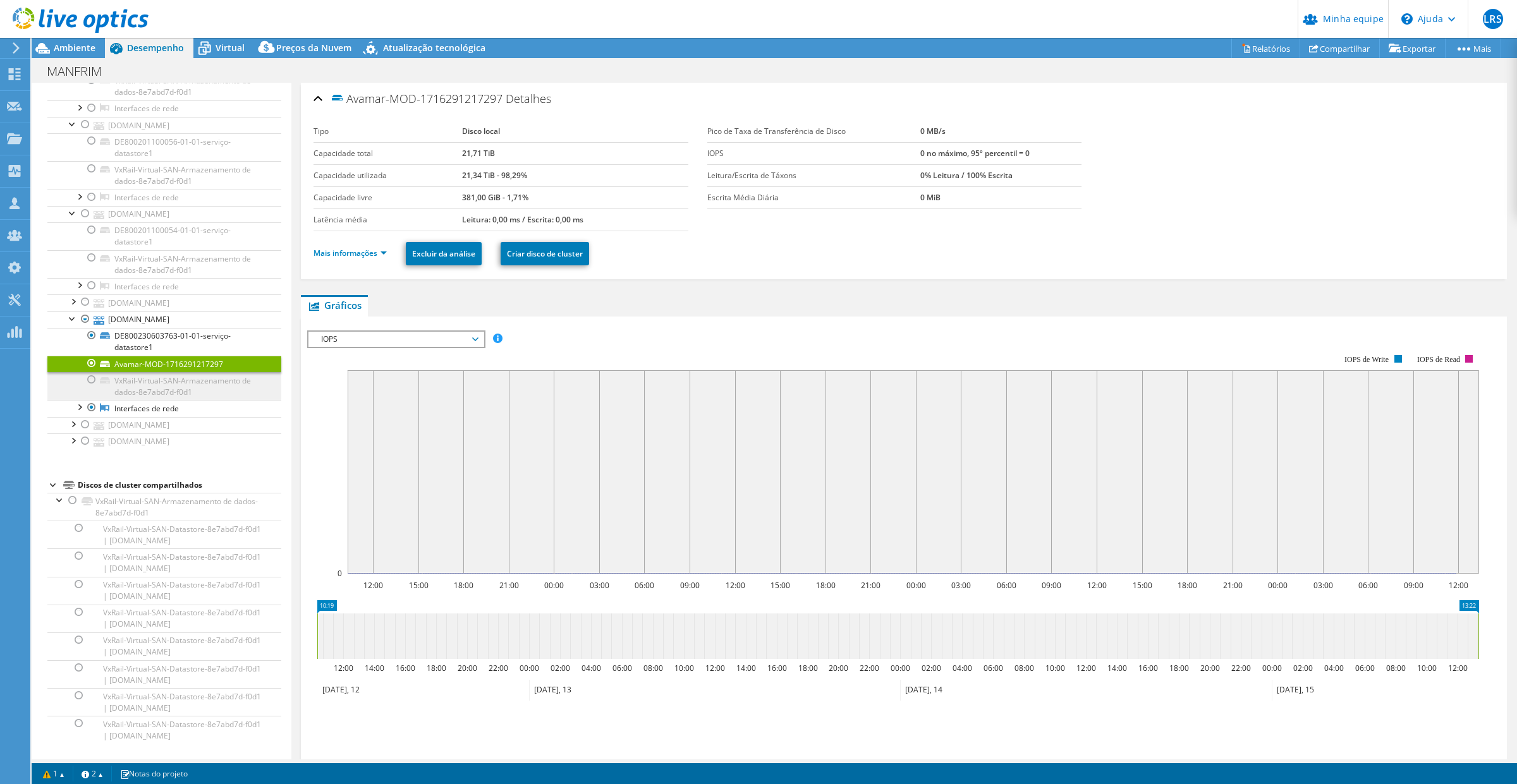
scroll to position [286, 0]
click at [88, 358] on div at bounding box center [92, 364] width 13 height 15
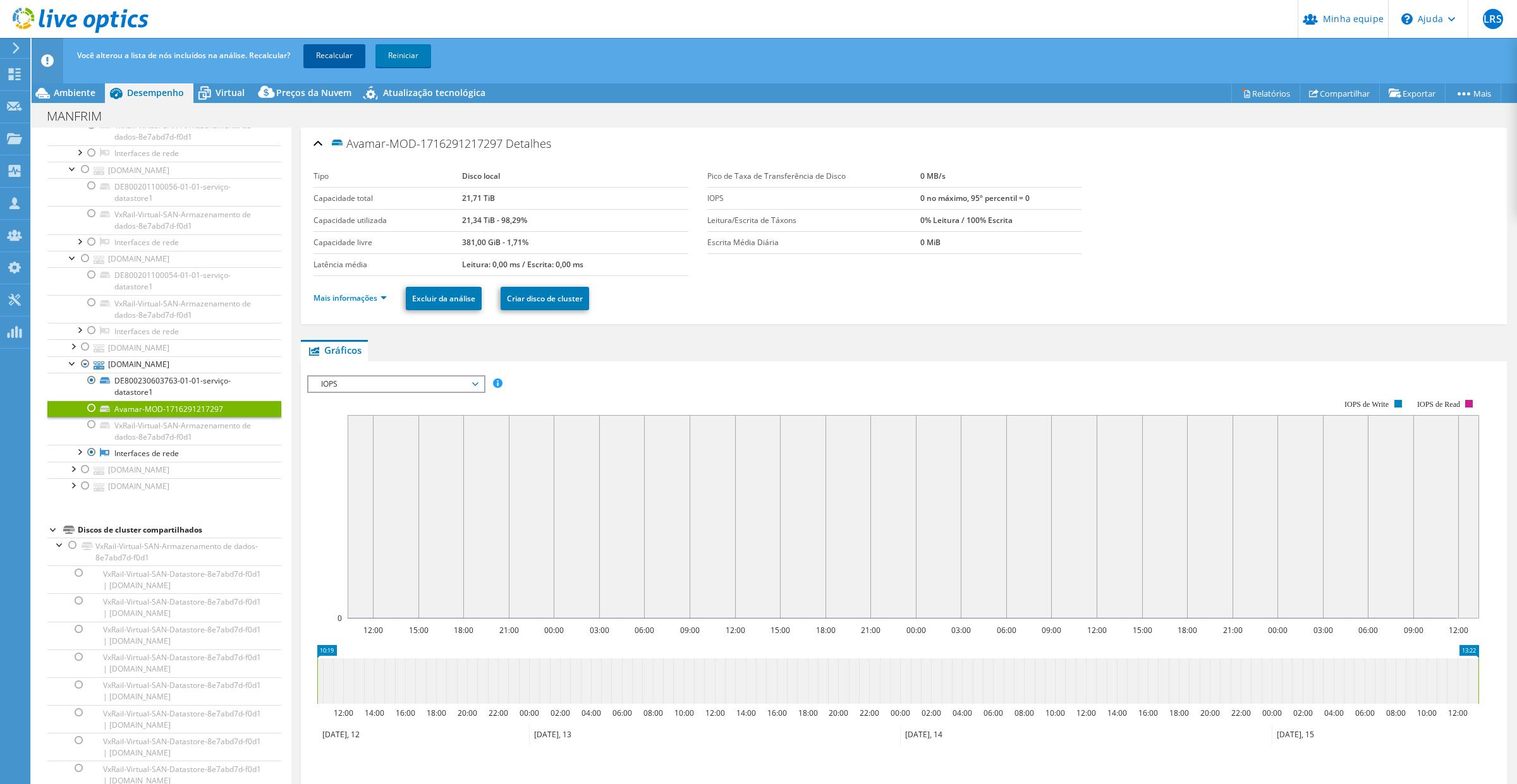
click at [335, 50] on font "Recalcular" at bounding box center [334, 55] width 37 height 10
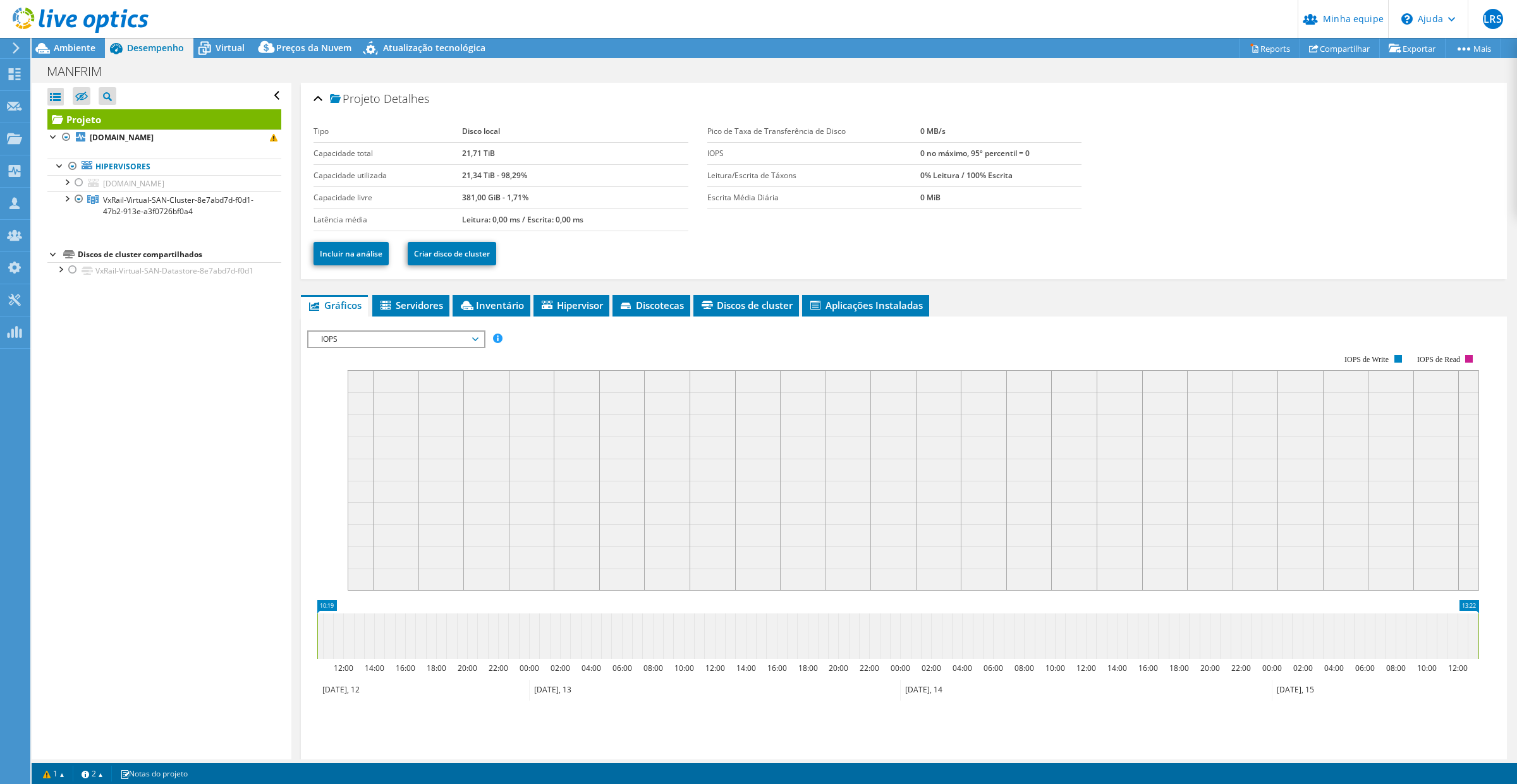
scroll to position [0, 0]
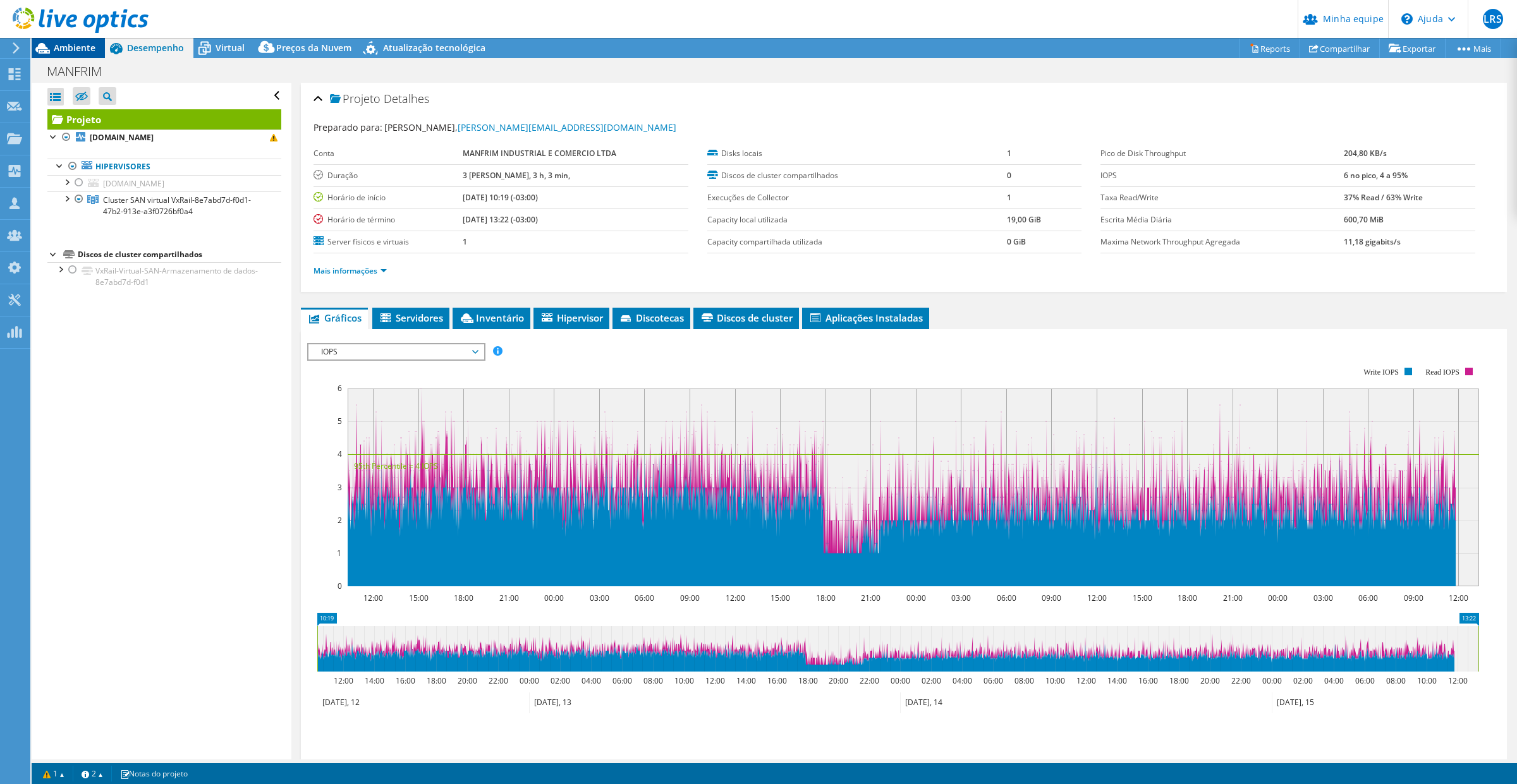
click at [74, 46] on font "Ambiente" at bounding box center [74, 47] width 42 height 12
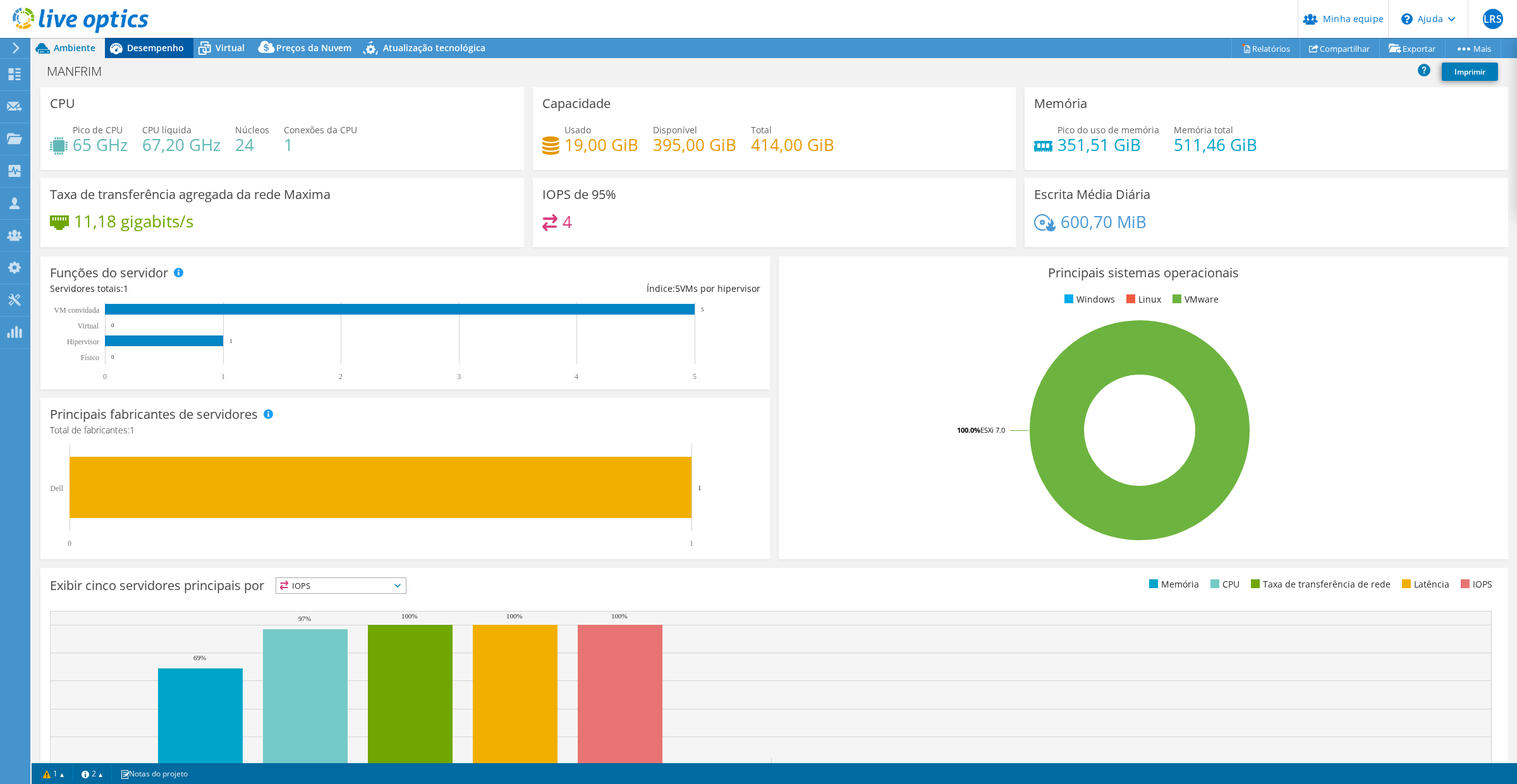
click at [136, 51] on font "Desempenho" at bounding box center [156, 47] width 57 height 12
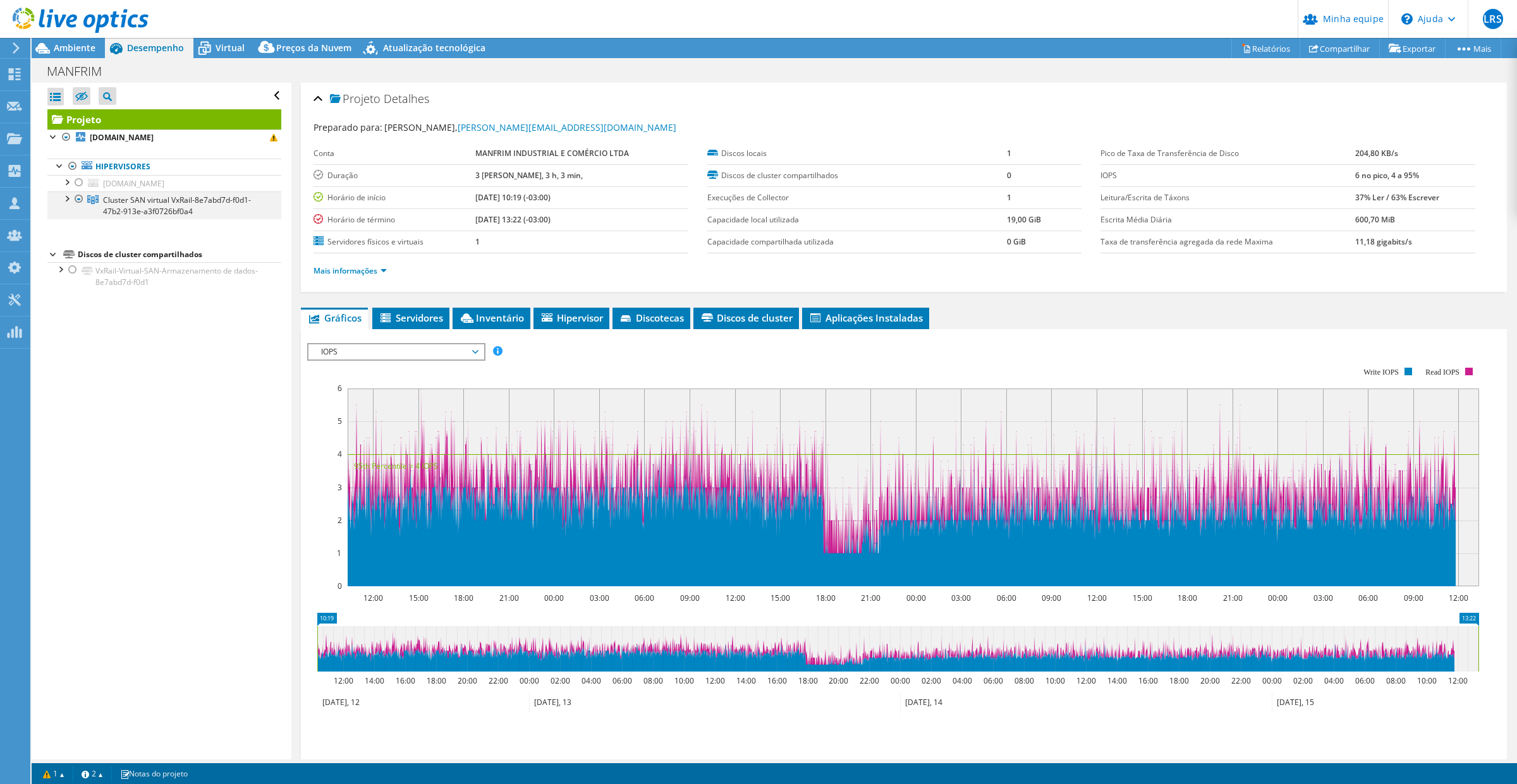
click at [66, 198] on div at bounding box center [66, 198] width 13 height 13
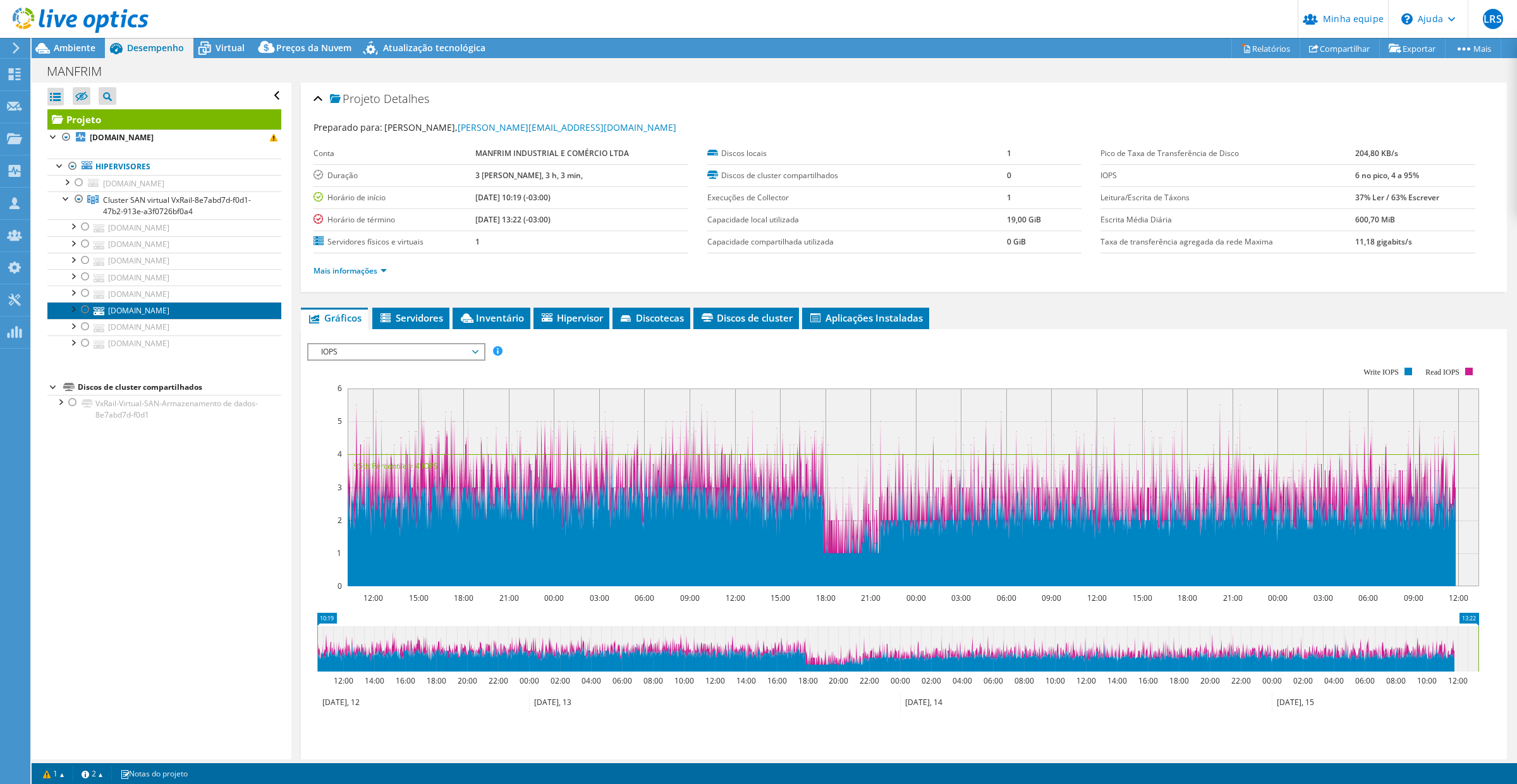
click at [143, 313] on font "[DOMAIN_NAME]" at bounding box center [138, 310] width 61 height 10
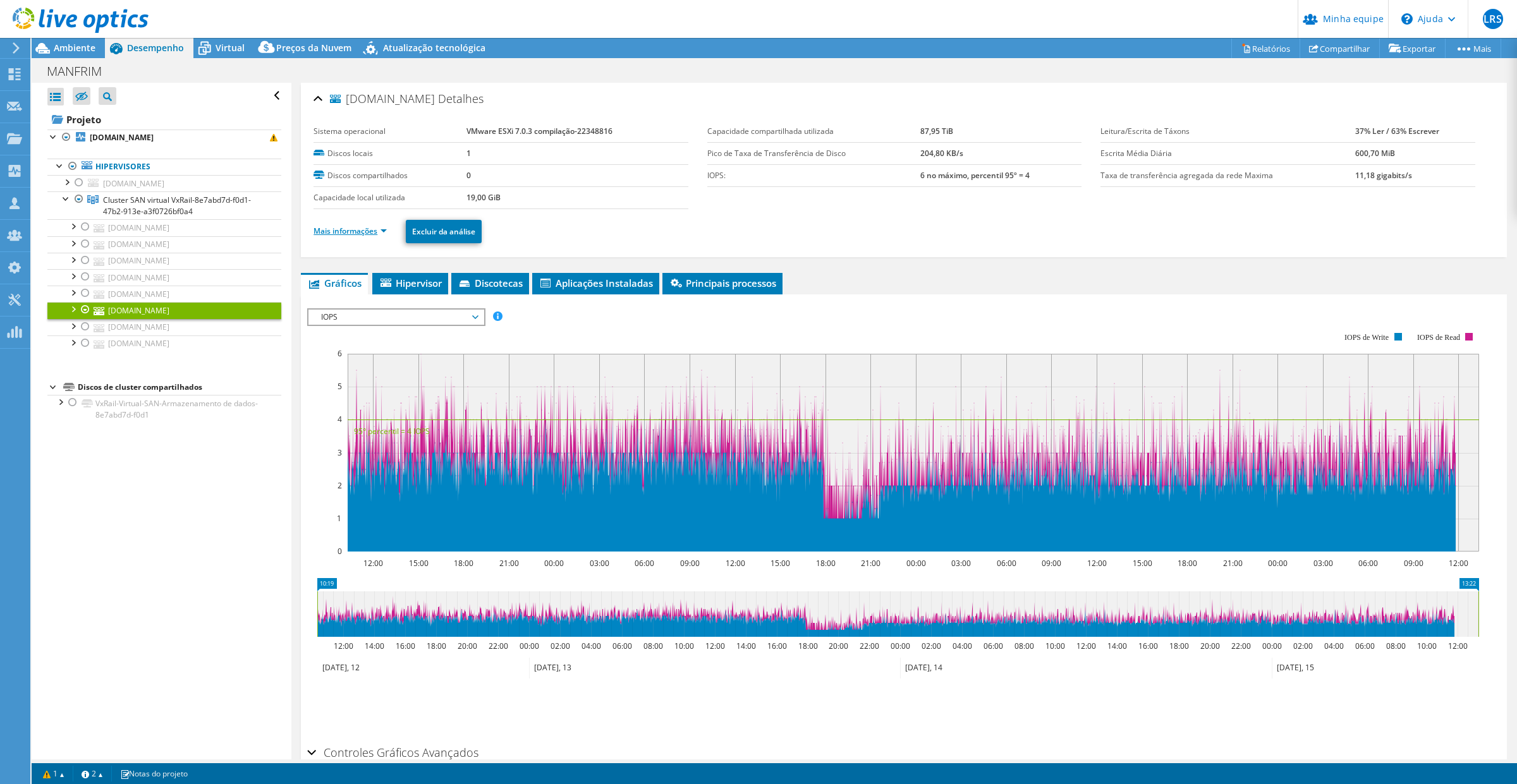
click at [383, 234] on link "Mais informações" at bounding box center [350, 231] width 73 height 10
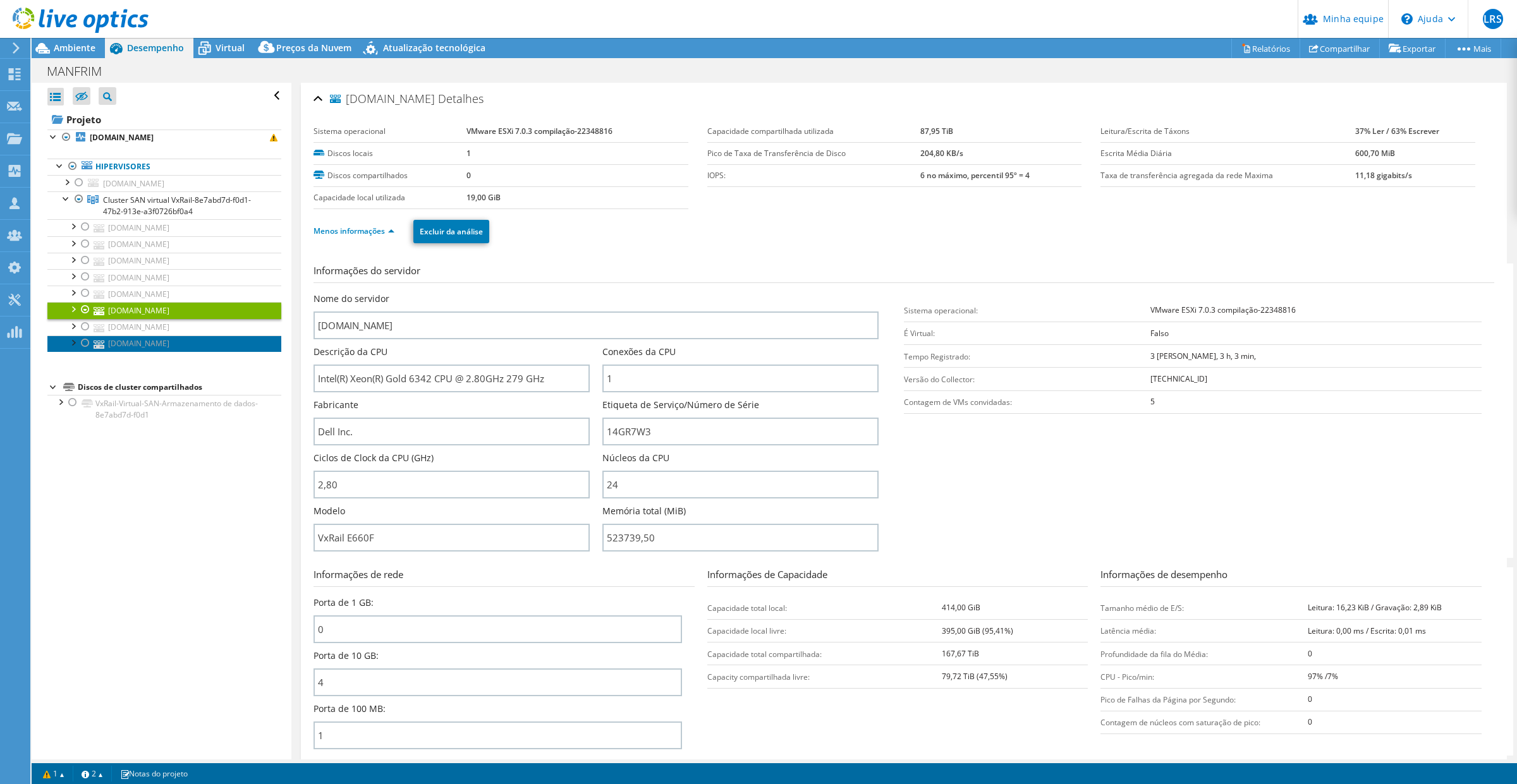
click at [170, 346] on font "[DOMAIN_NAME]" at bounding box center [138, 343] width 61 height 10
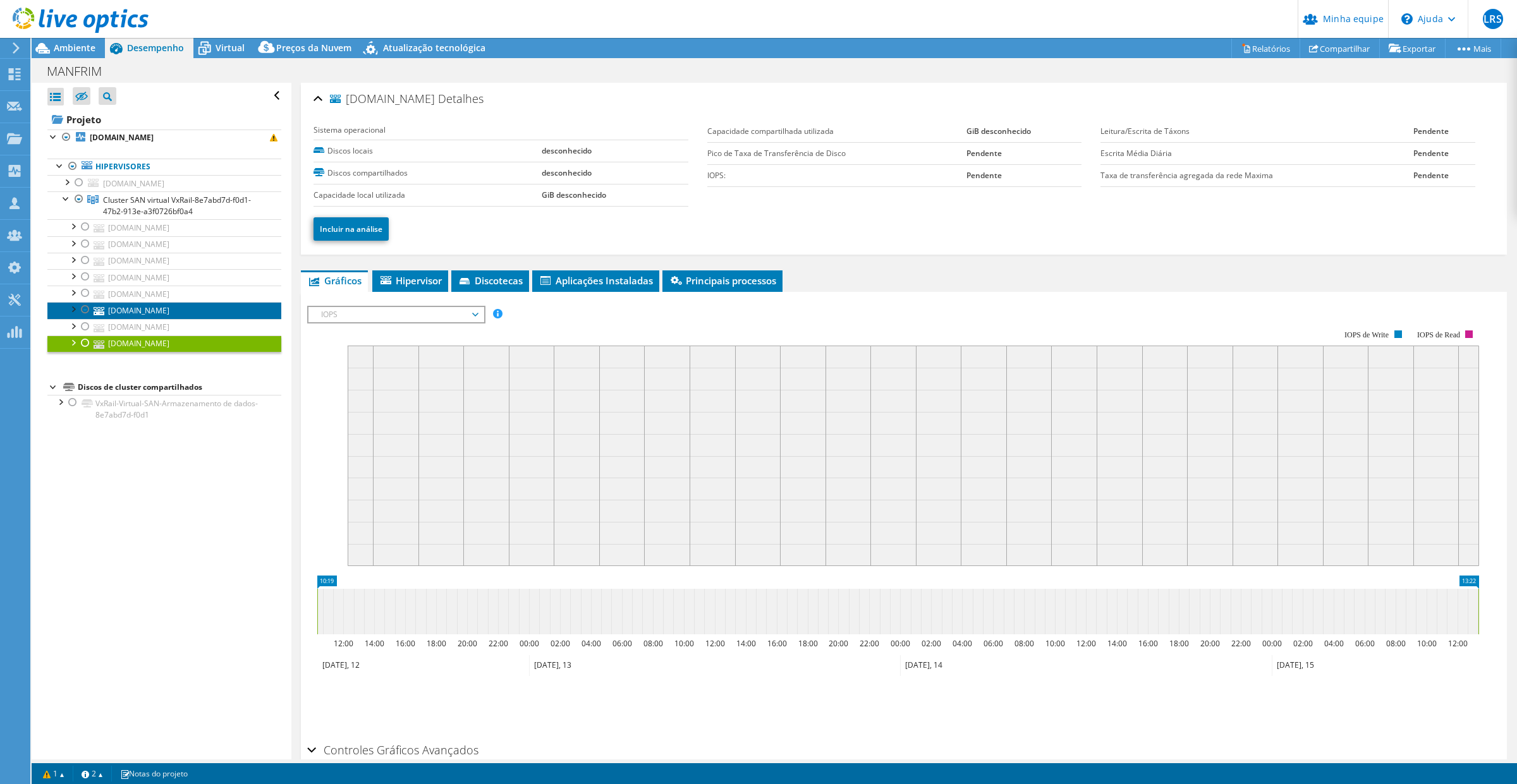
click at [136, 309] on font "[DOMAIN_NAME]" at bounding box center [138, 310] width 61 height 10
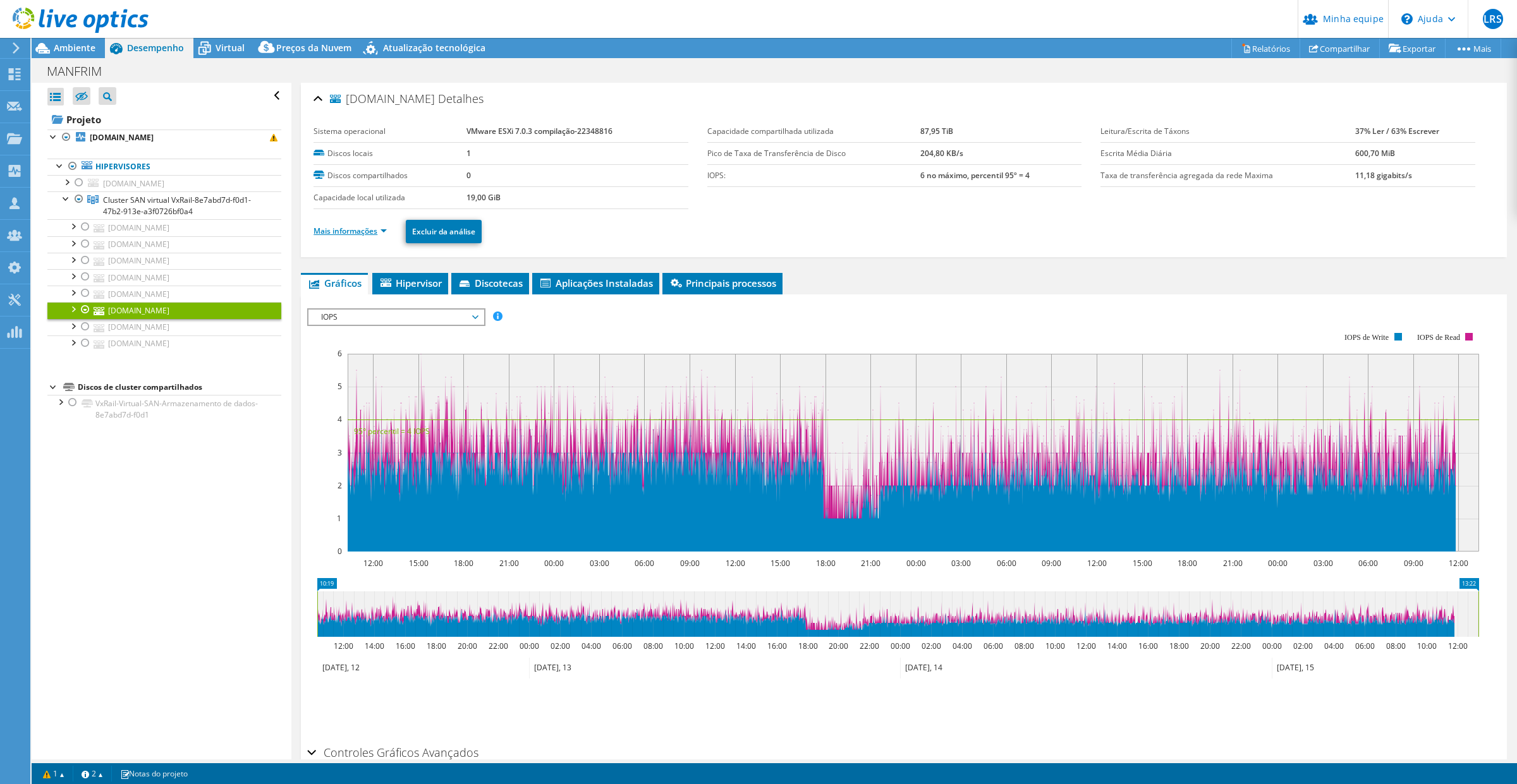
click at [384, 234] on link "Mais informações" at bounding box center [350, 231] width 73 height 10
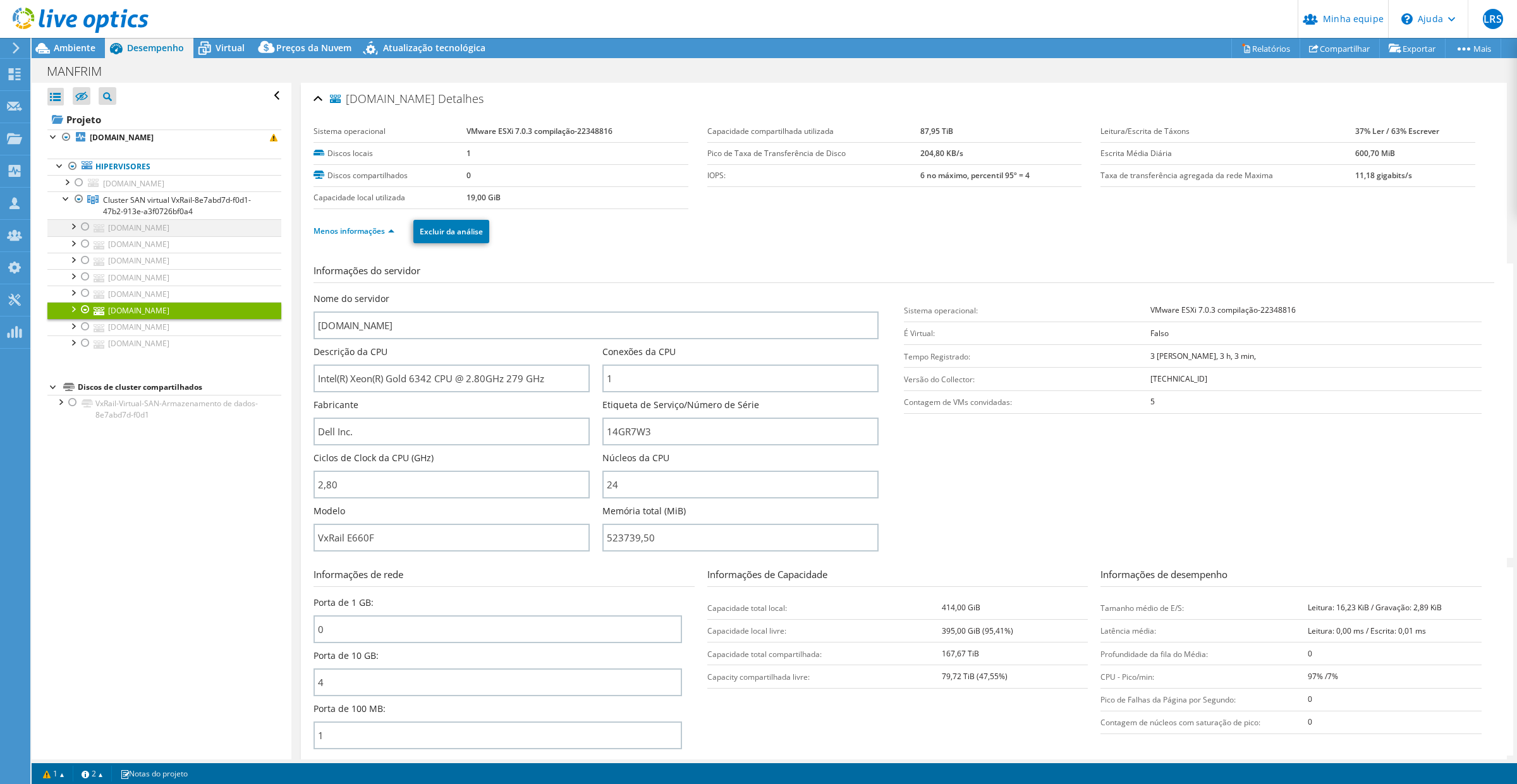
click at [84, 228] on div at bounding box center [86, 227] width 13 height 15
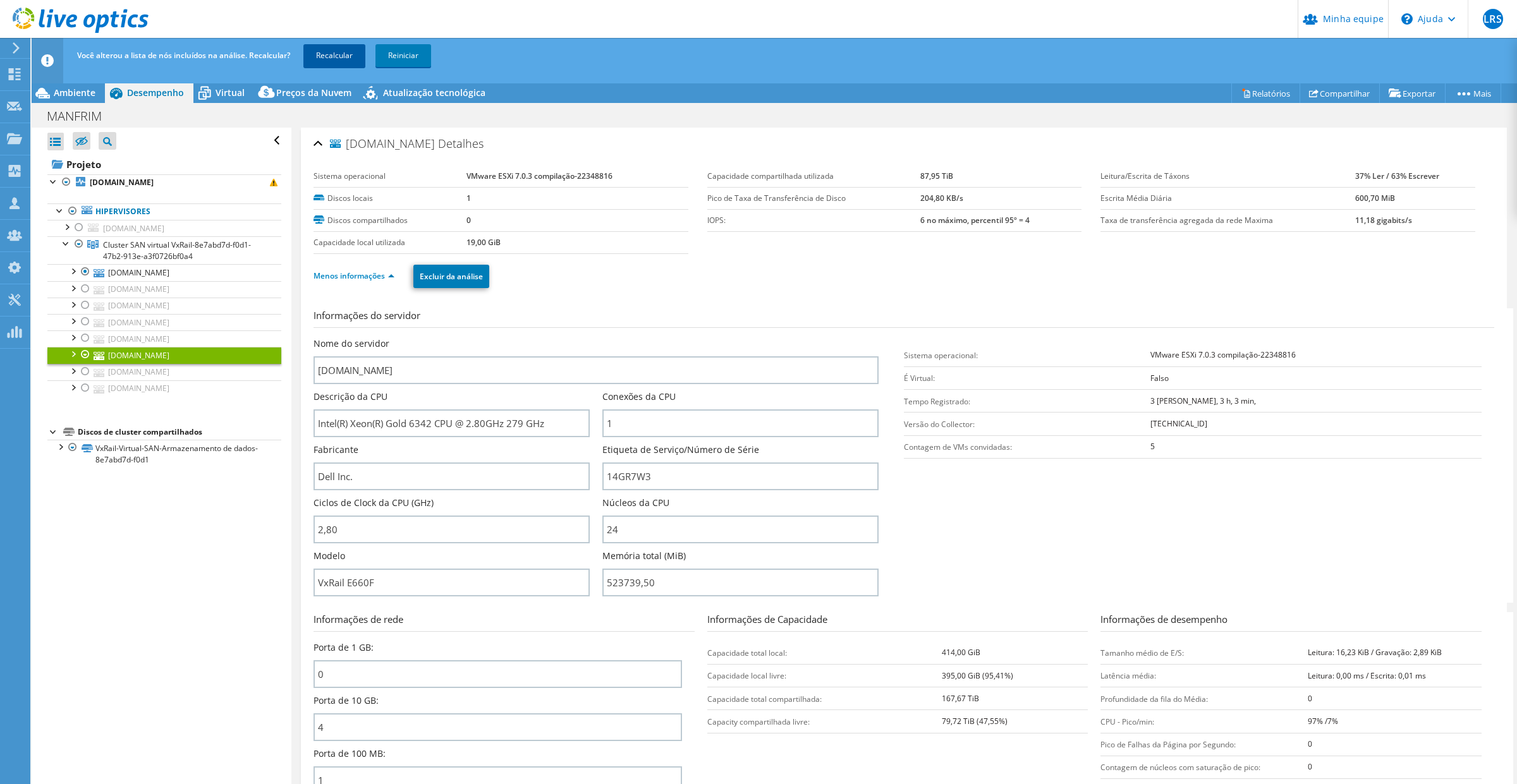
click at [337, 56] on font "Recalcular" at bounding box center [334, 55] width 37 height 10
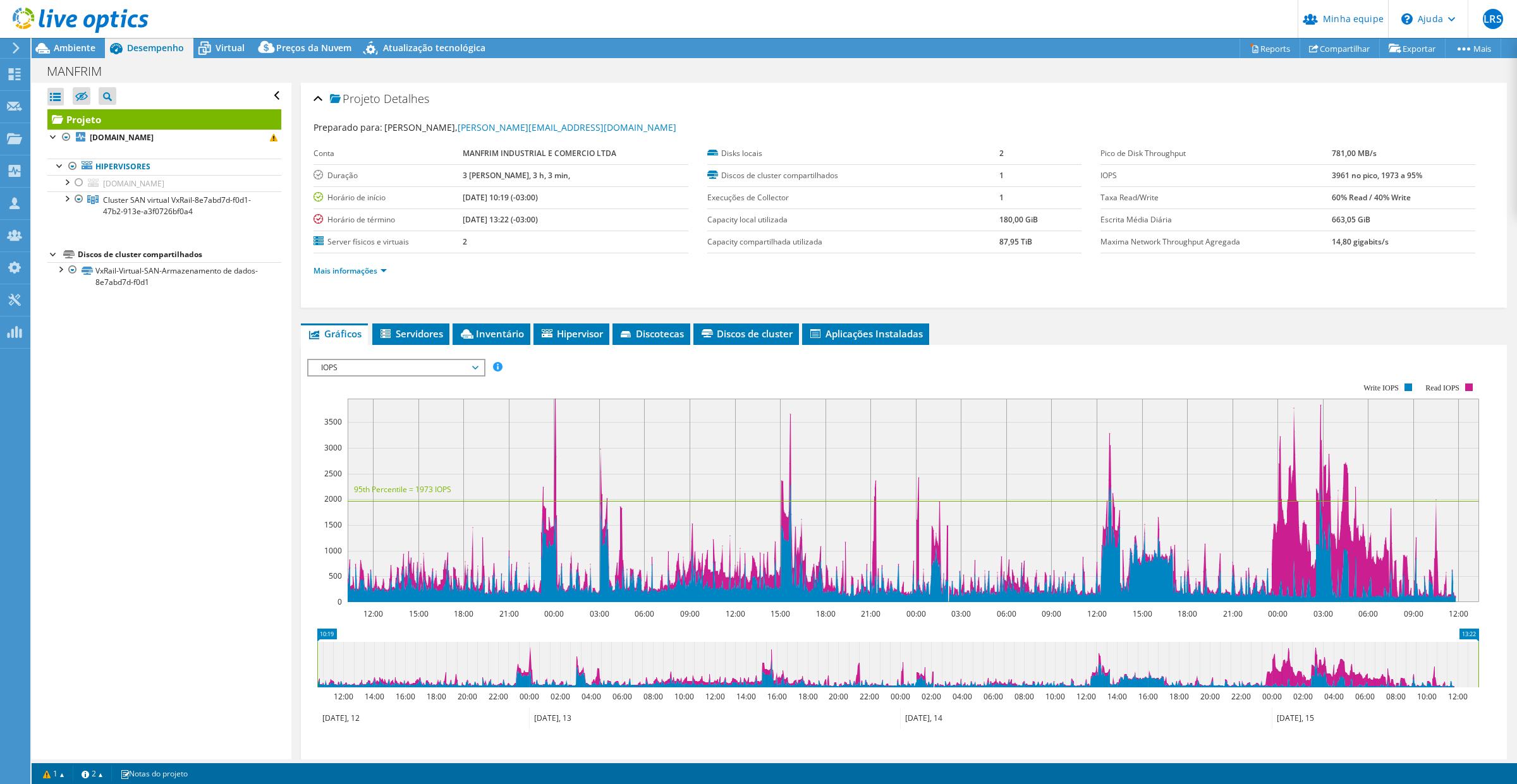
click at [70, 200] on div at bounding box center [66, 198] width 13 height 13
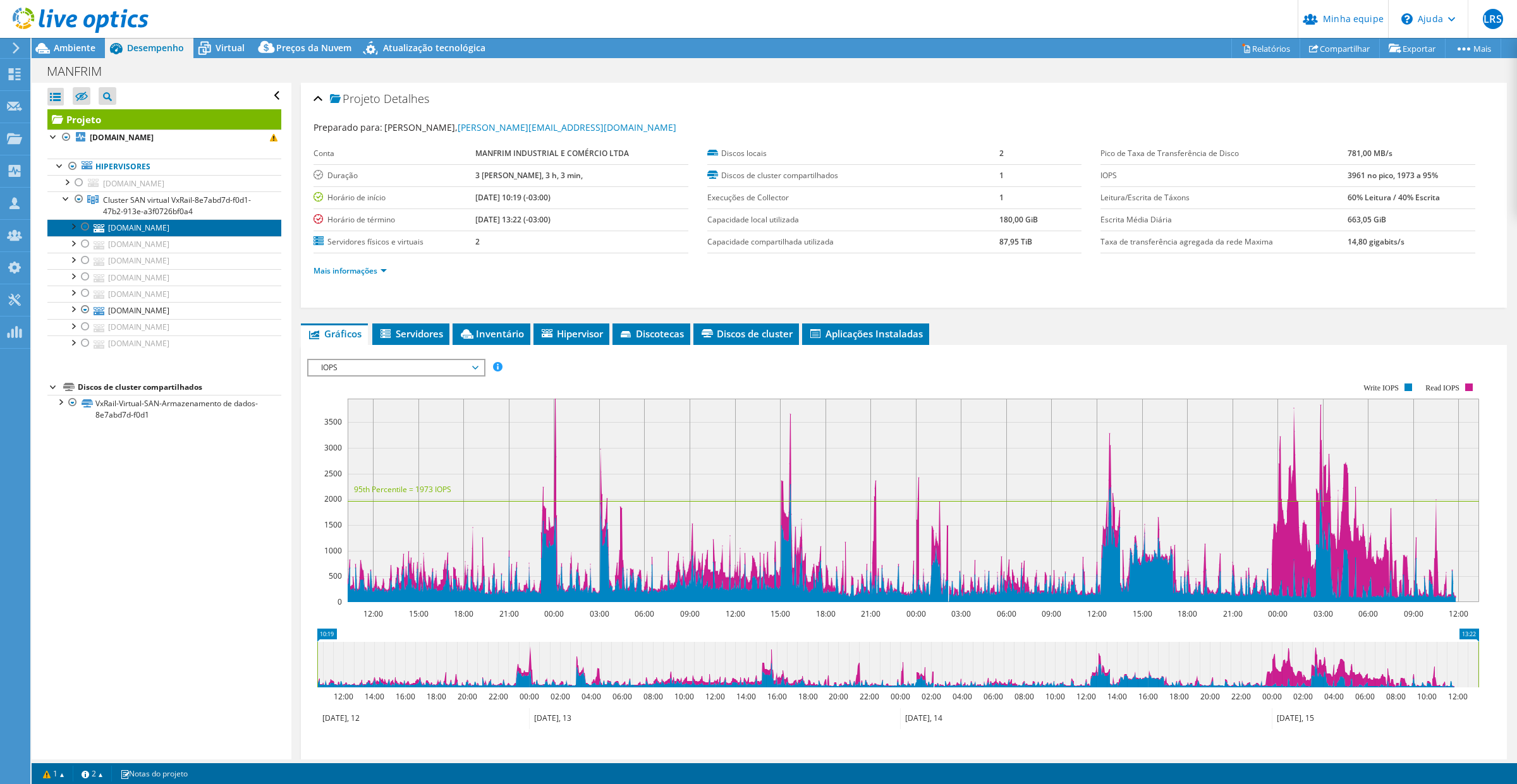
click at [170, 233] on font "[DOMAIN_NAME]" at bounding box center [138, 227] width 61 height 10
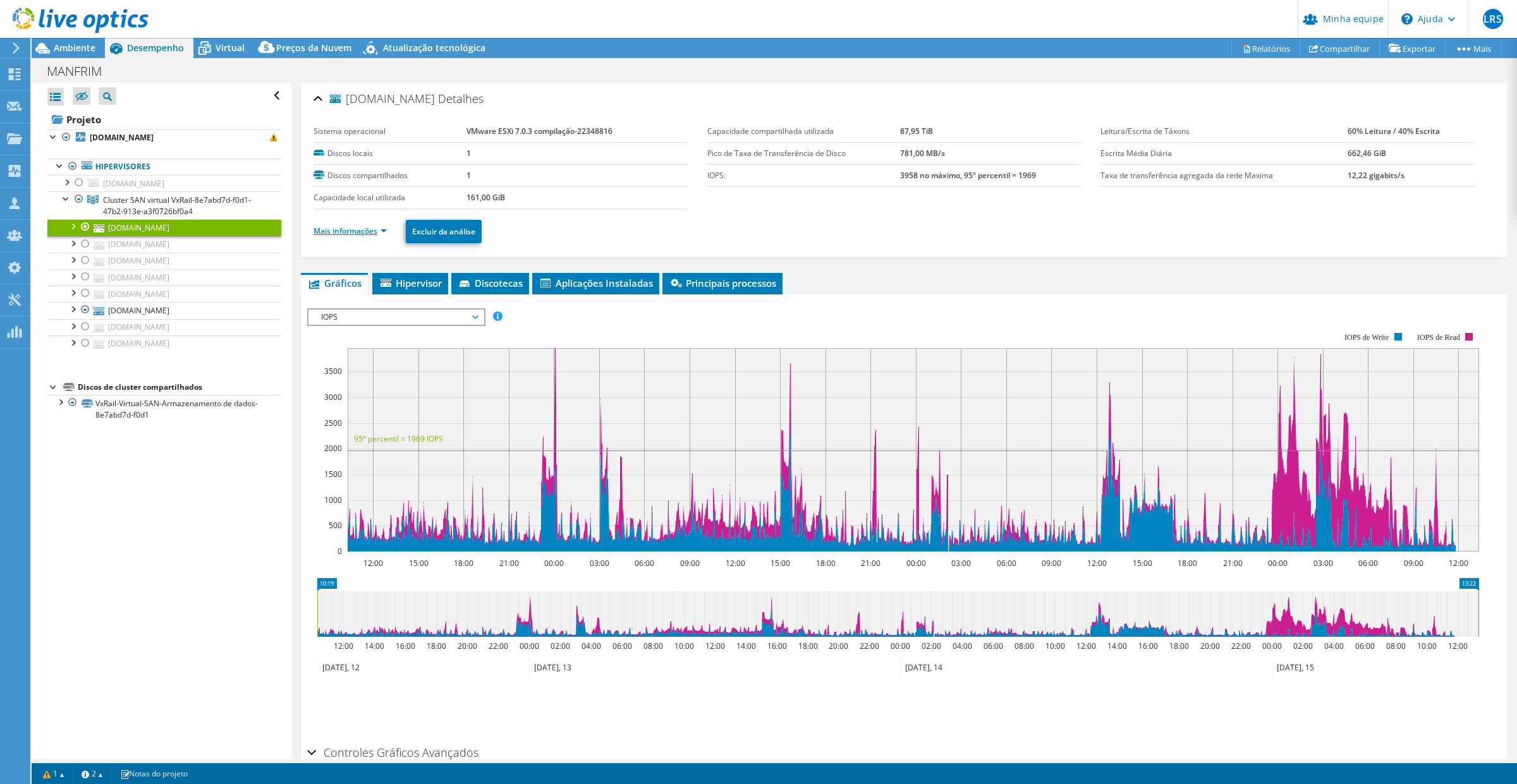
click at [387, 234] on link "Mais informações" at bounding box center [350, 231] width 73 height 10
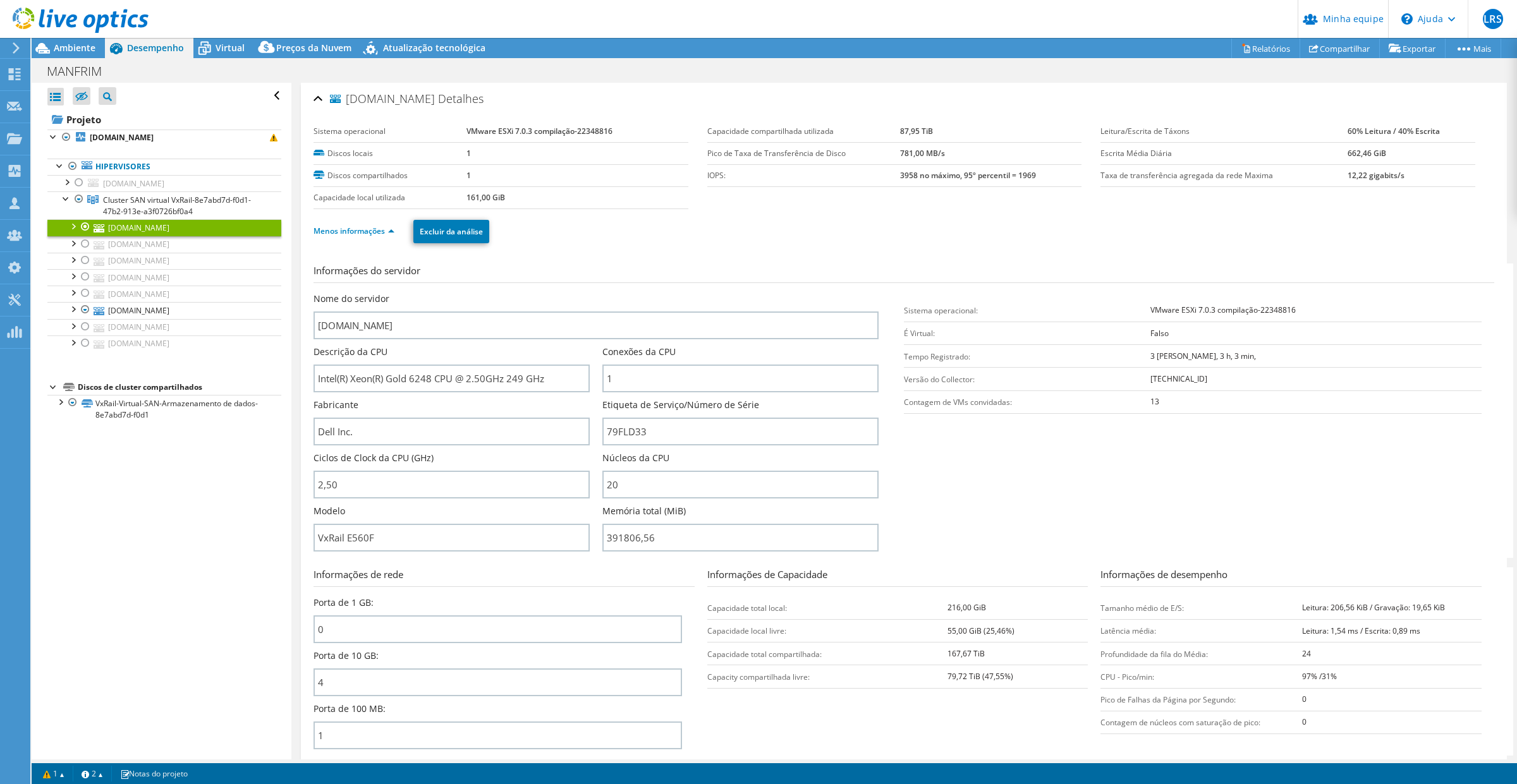
select select "SouthAmerica"
select select "USD"
click at [633, 423] on input "79FLD33" at bounding box center [740, 432] width 276 height 28
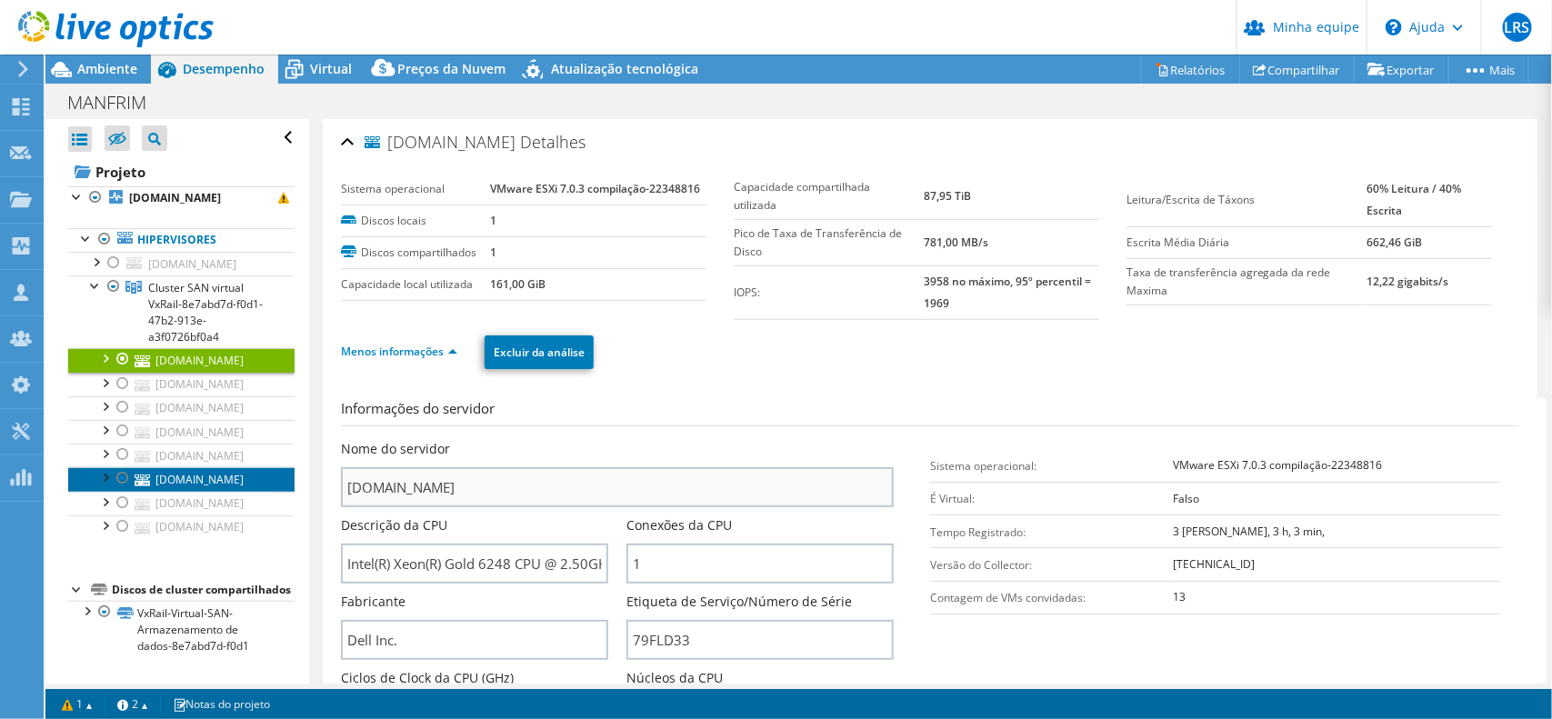
click at [185, 487] on font "[DOMAIN_NAME]" at bounding box center [199, 479] width 88 height 15
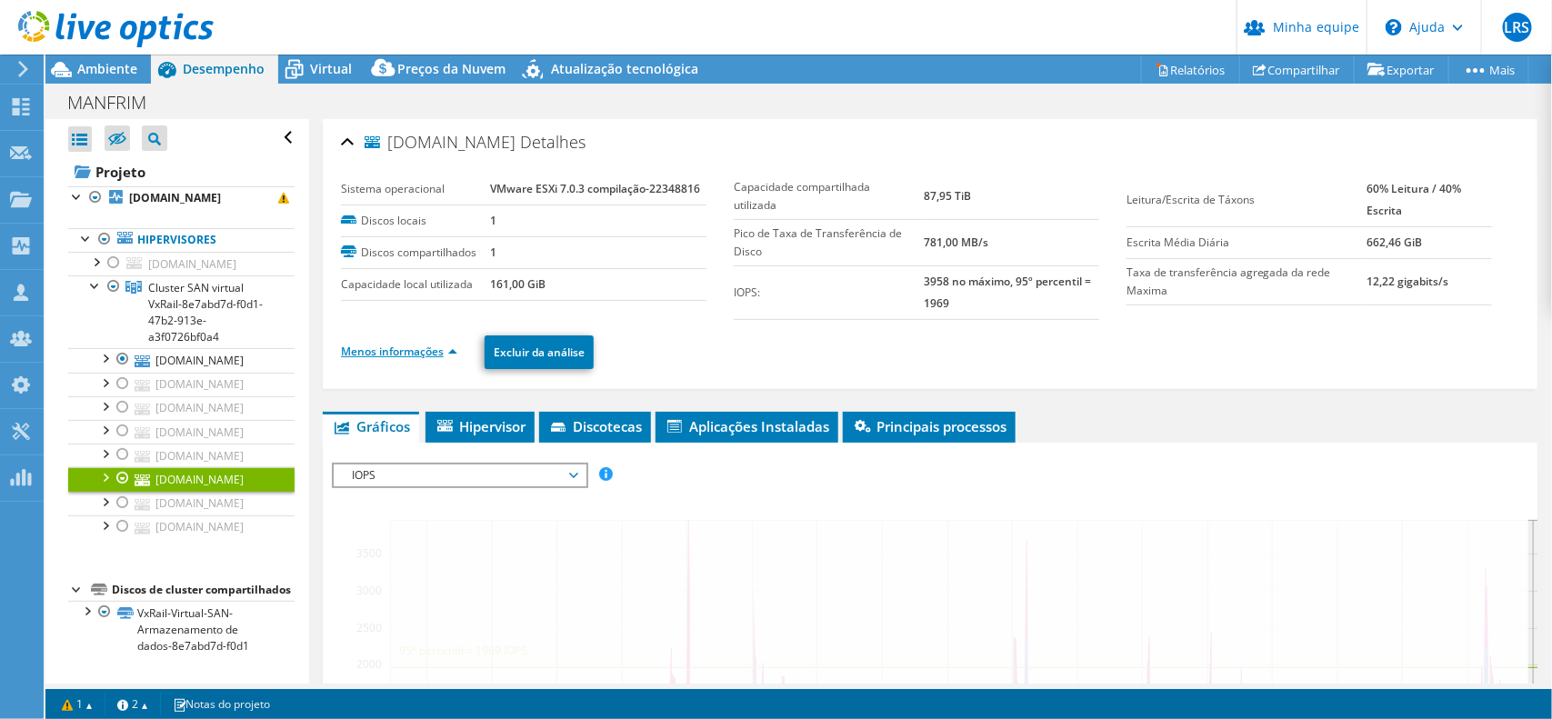
click at [451, 355] on link "Menos informações" at bounding box center [399, 351] width 116 height 15
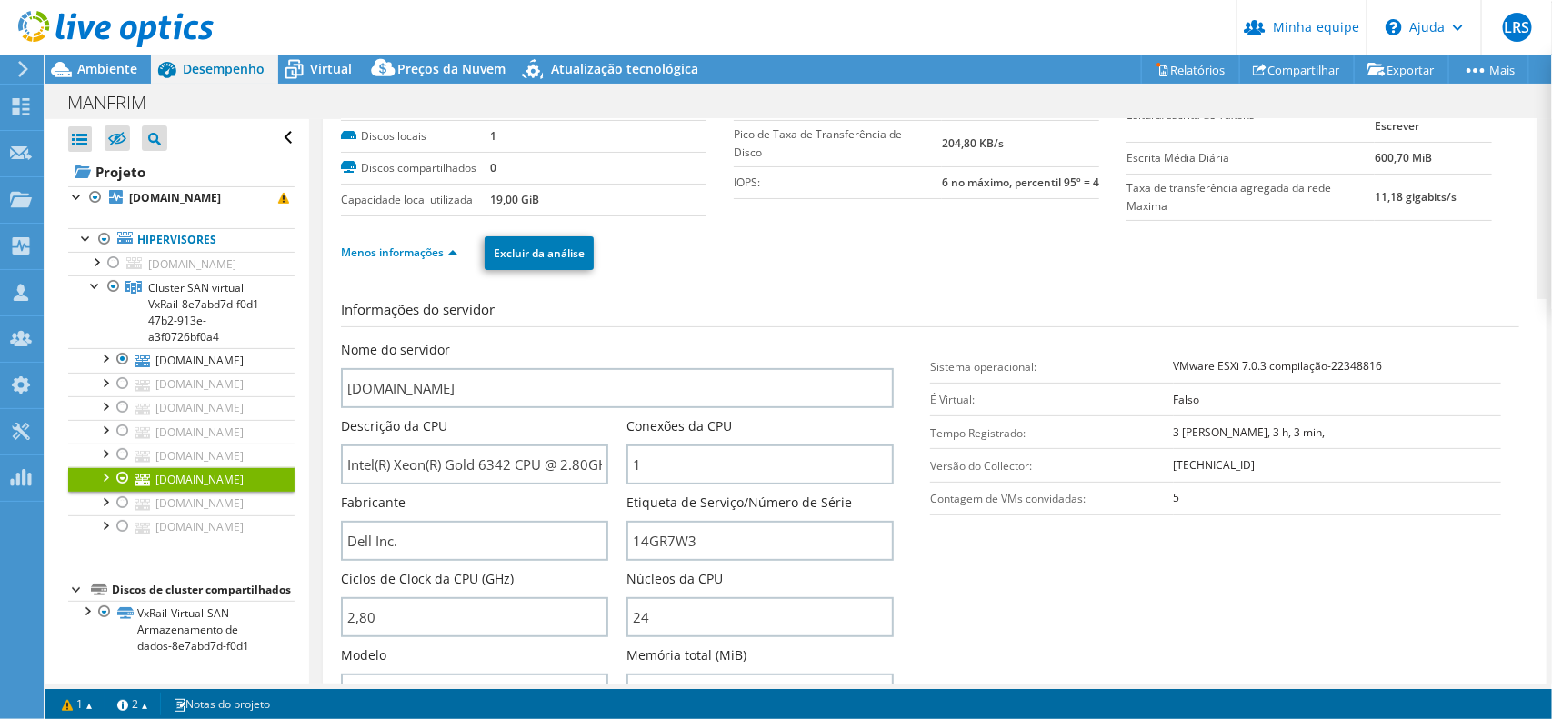
scroll to position [227, 0]
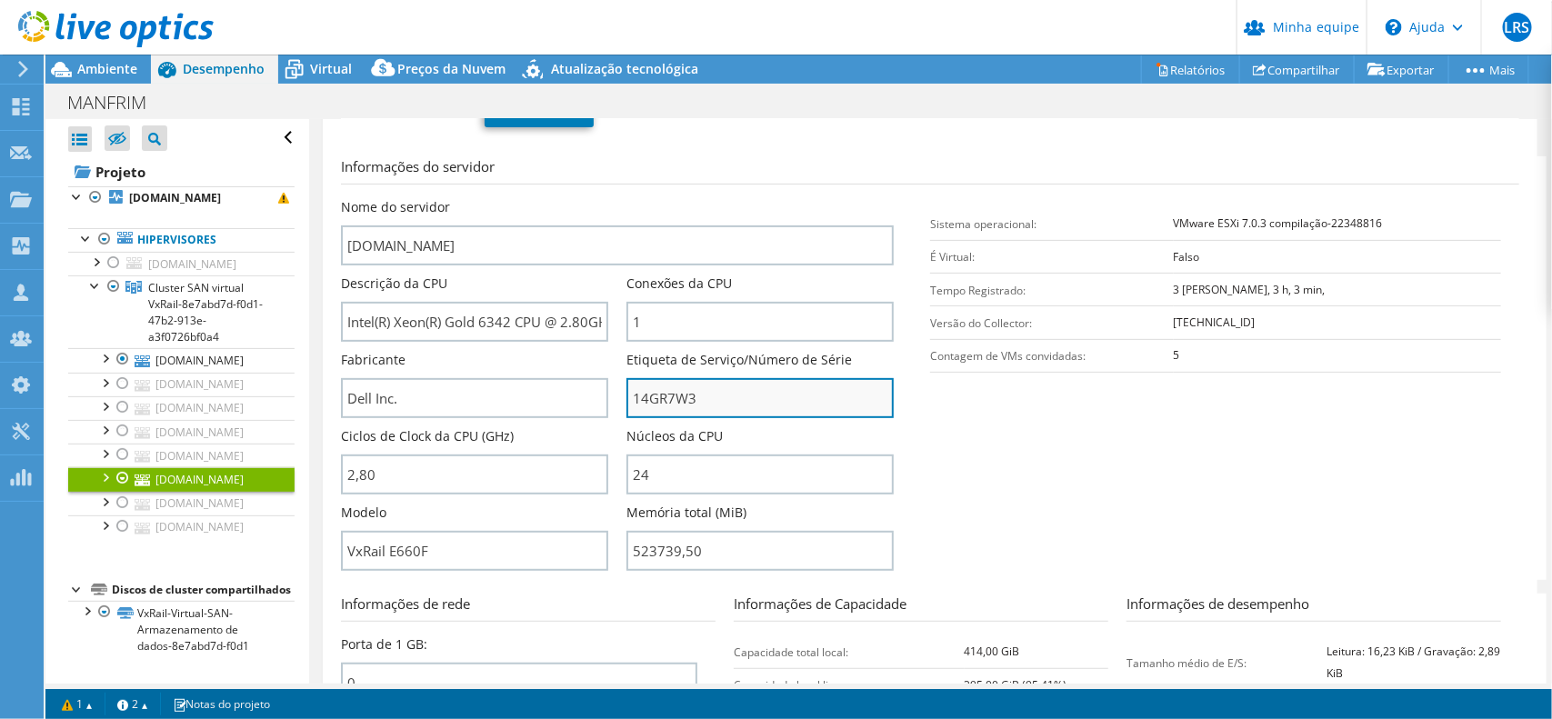
click at [648, 397] on input "14GR7W3" at bounding box center [760, 398] width 267 height 40
click at [123, 516] on div at bounding box center [123, 527] width 18 height 22
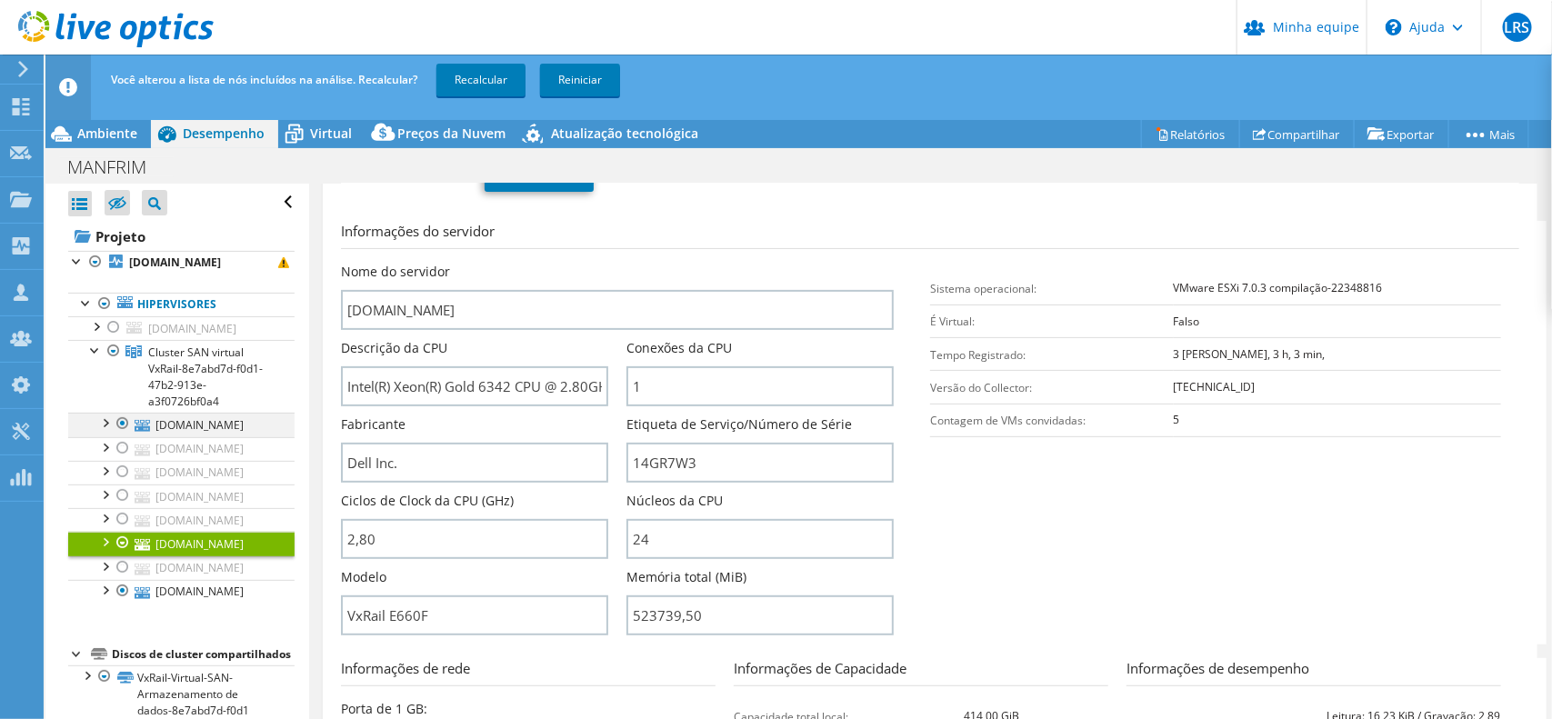
click at [121, 413] on div at bounding box center [123, 424] width 18 height 22
click at [471, 72] on font "Recalcular" at bounding box center [481, 79] width 53 height 15
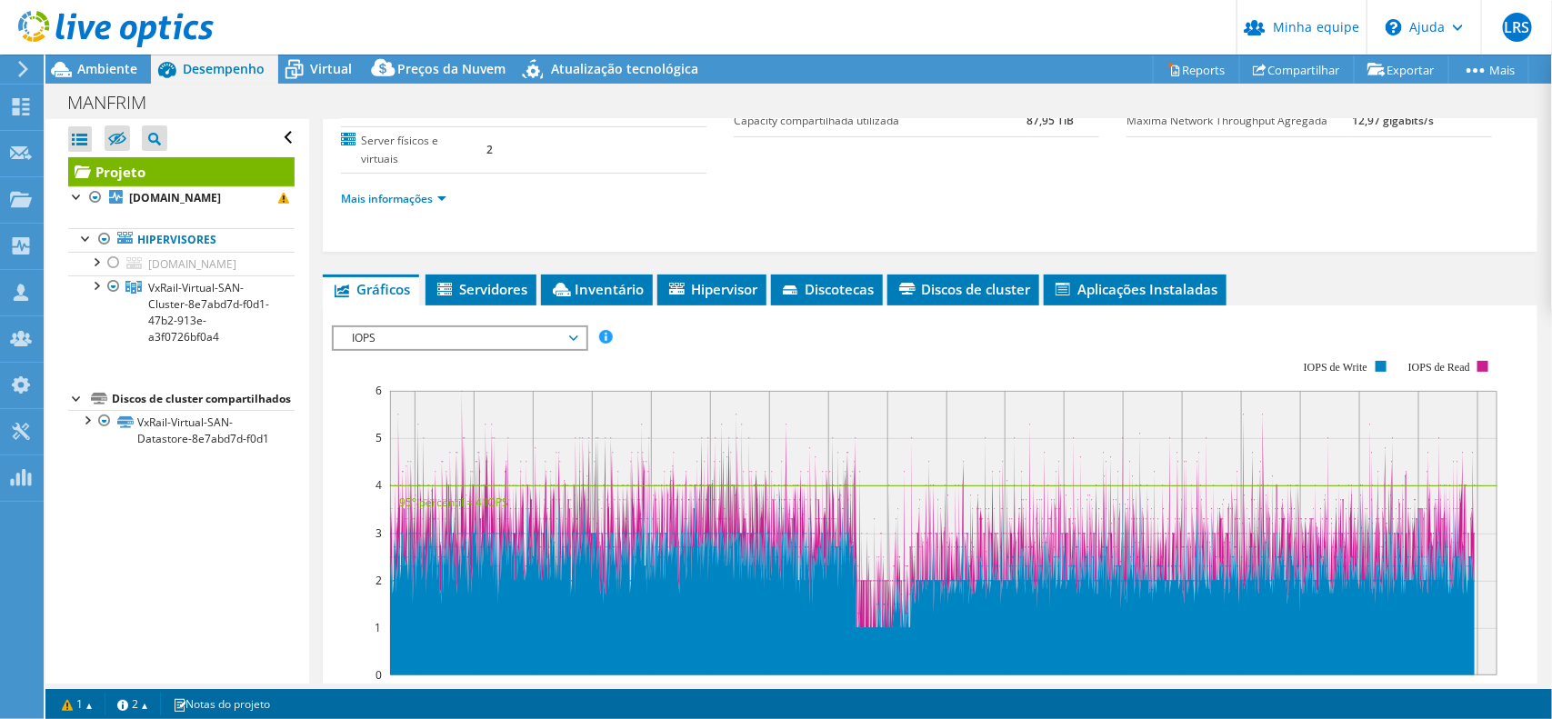
scroll to position [0, 0]
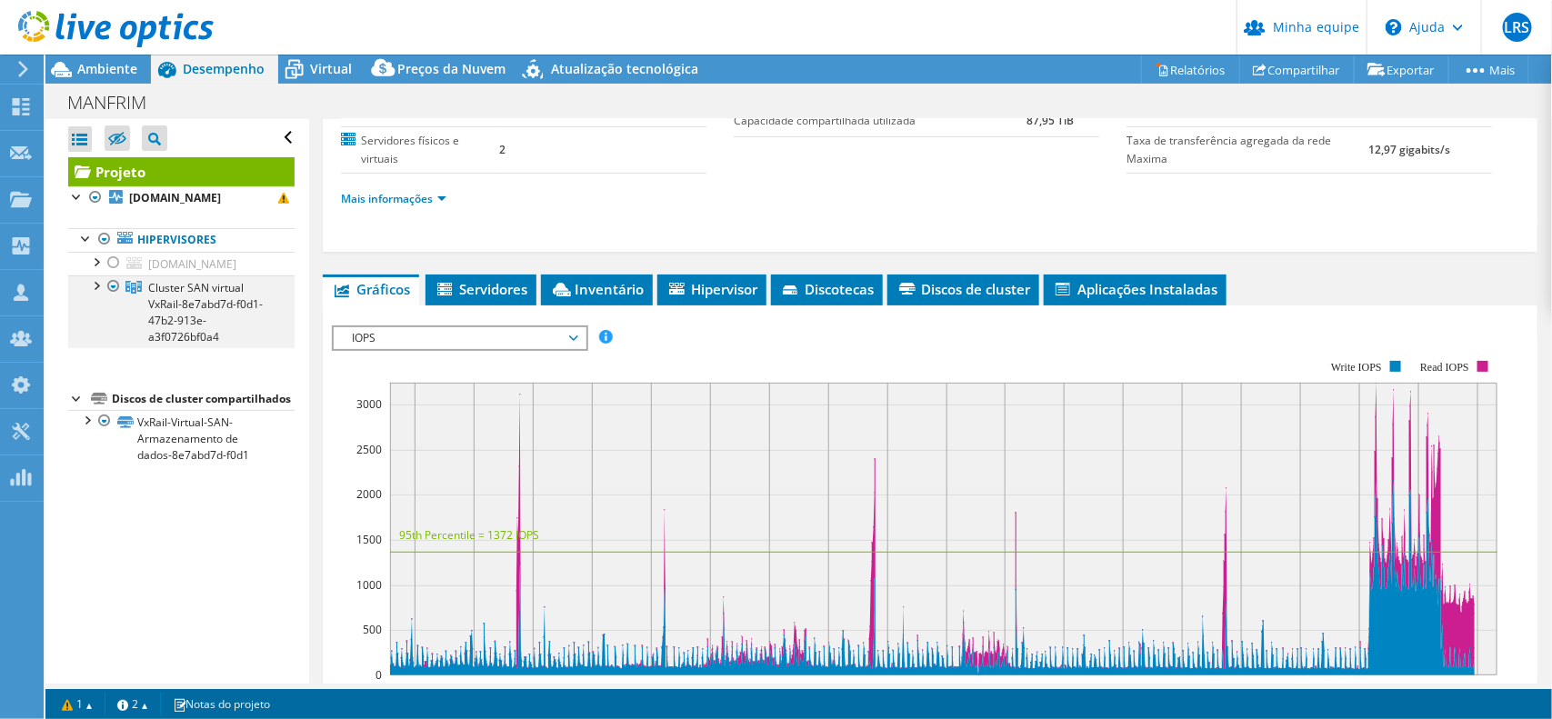
click at [94, 287] on div at bounding box center [95, 285] width 18 height 18
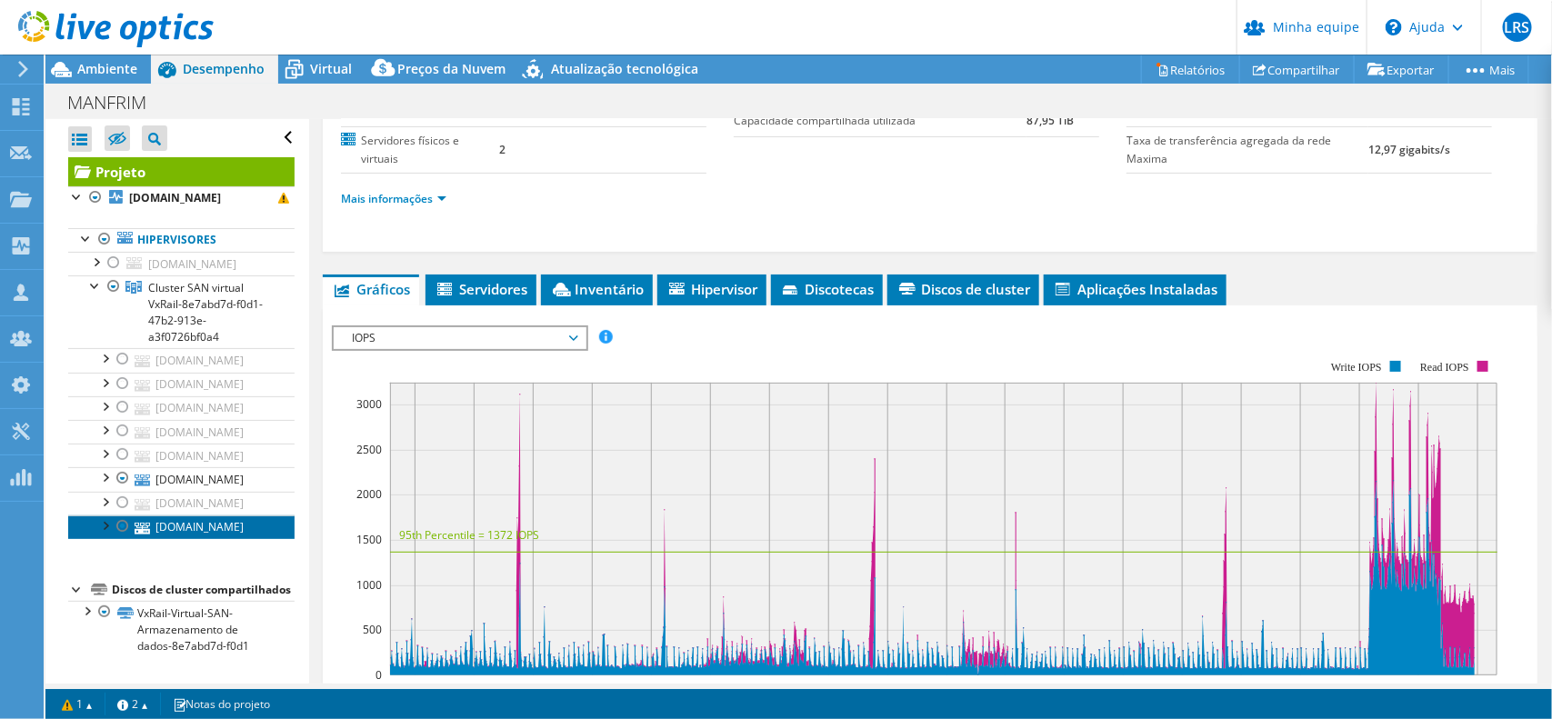
click at [212, 535] on font "[DOMAIN_NAME]" at bounding box center [199, 526] width 88 height 15
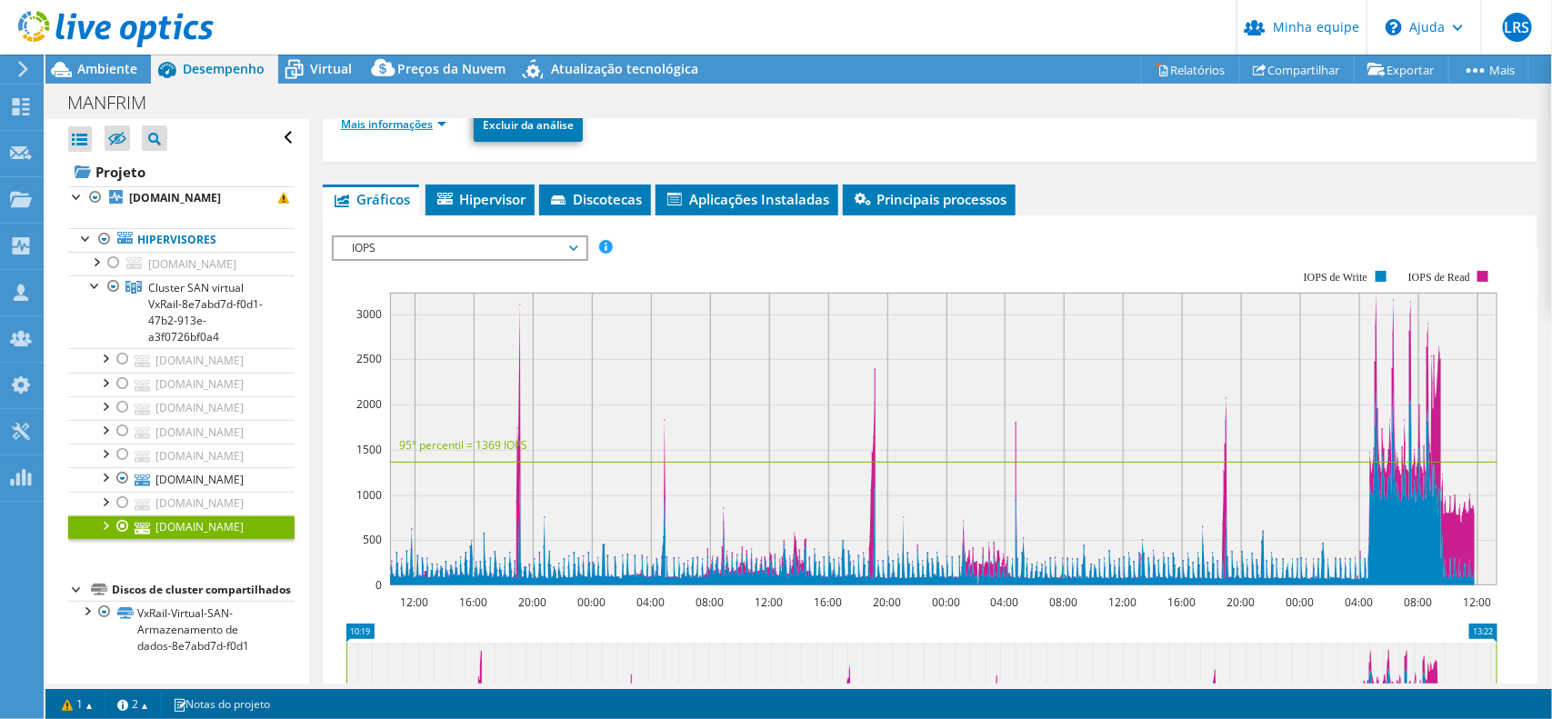
click at [438, 130] on link "Mais informações" at bounding box center [393, 123] width 105 height 15
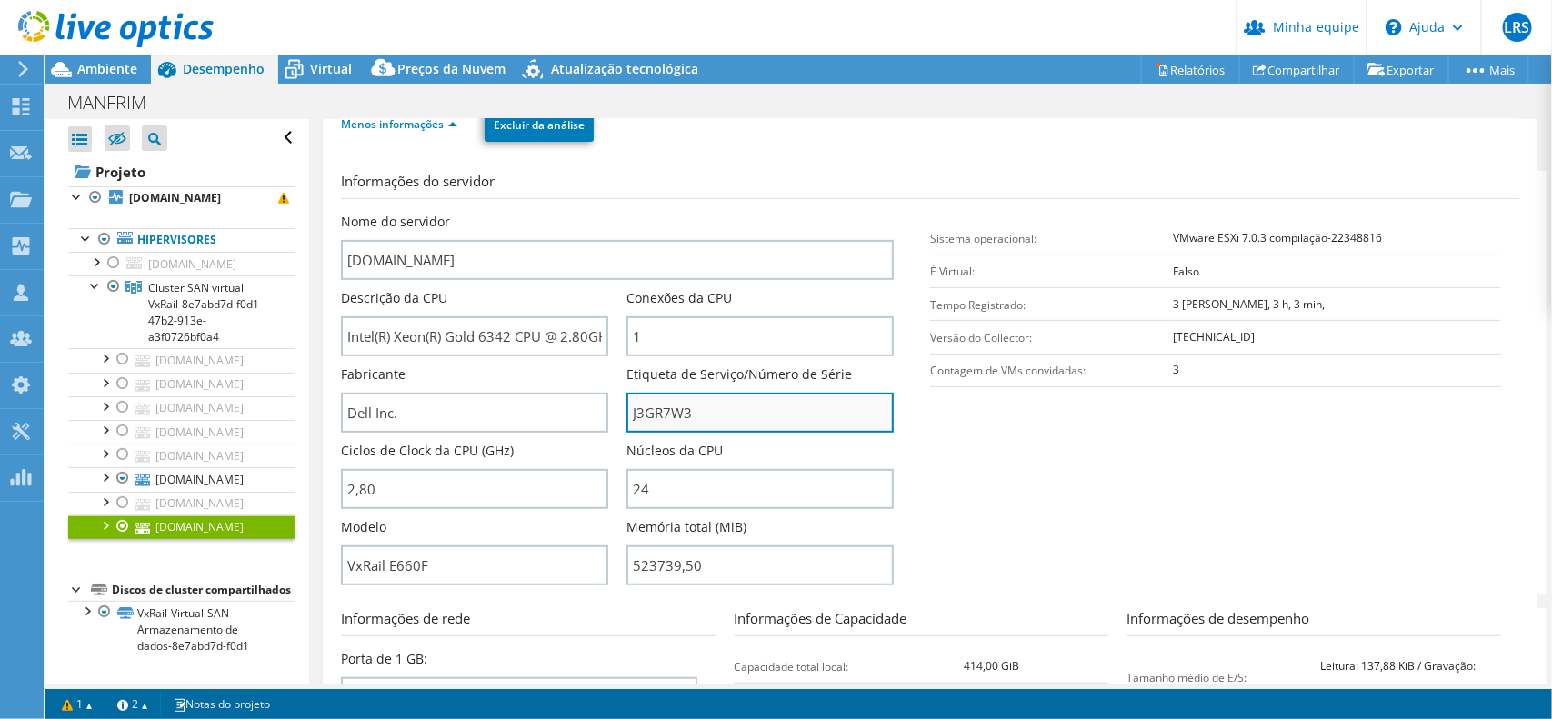
click at [651, 409] on input "J3GR7W3" at bounding box center [760, 413] width 267 height 40
